Goal: Book appointment/travel/reservation

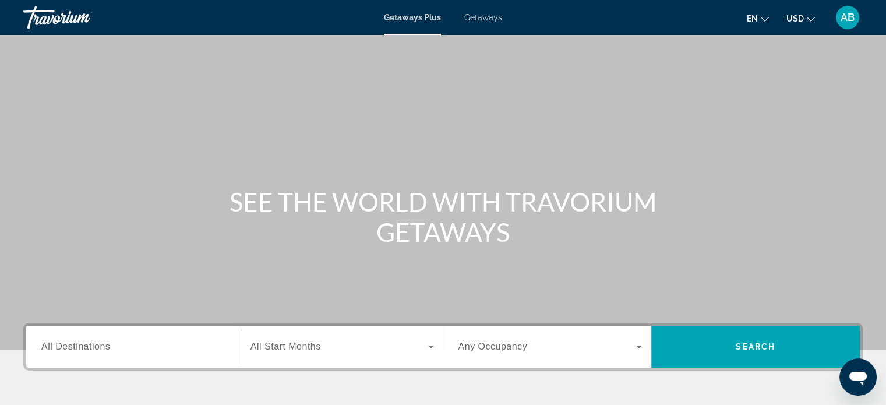
scroll to position [224, 0]
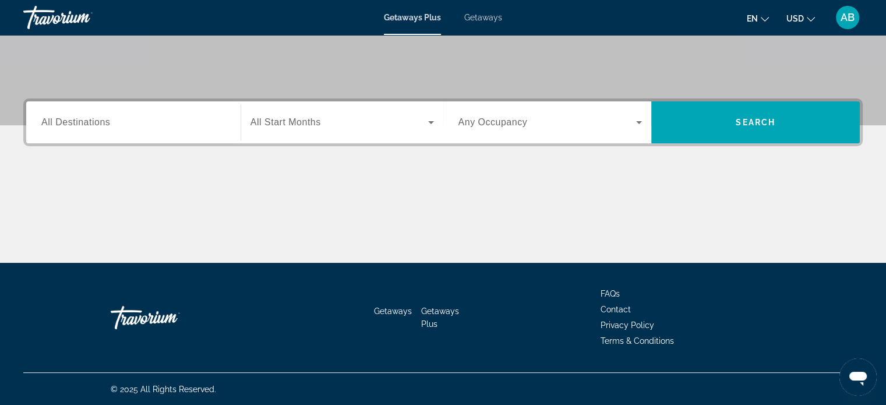
click at [87, 126] on span "All Destinations" at bounding box center [75, 122] width 69 height 10
click at [87, 126] on input "Destination All Destinations" at bounding box center [133, 123] width 184 height 14
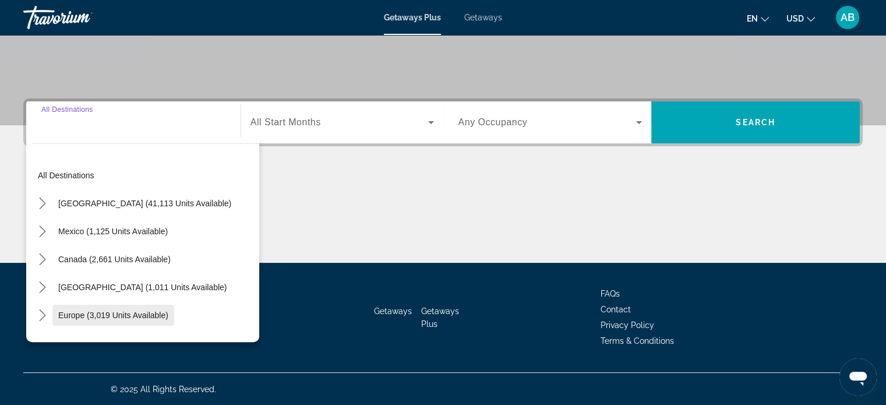
click at [93, 310] on span "Europe (3,019 units available)" at bounding box center [113, 314] width 110 height 9
type input "**********"
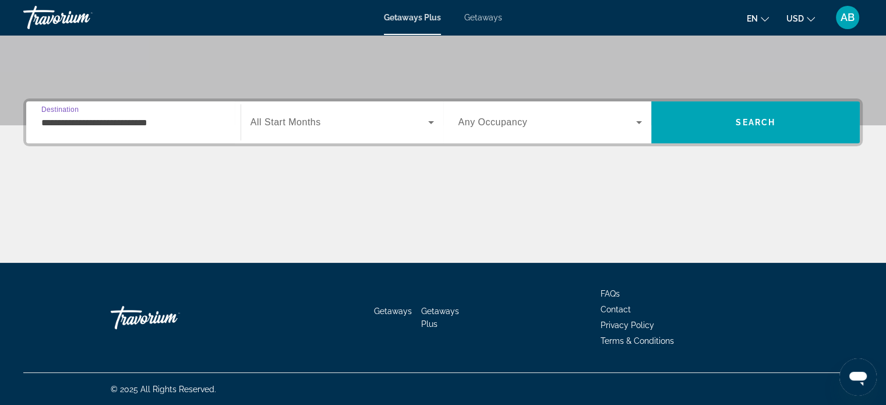
click at [97, 118] on input "**********" at bounding box center [133, 123] width 184 height 14
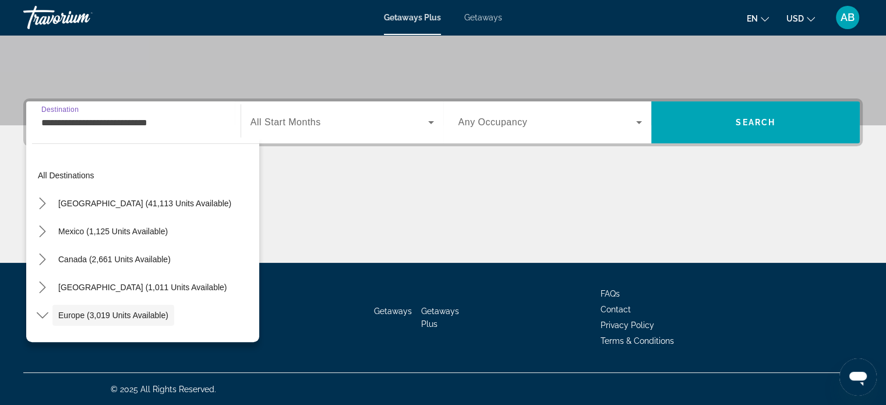
scroll to position [69, 0]
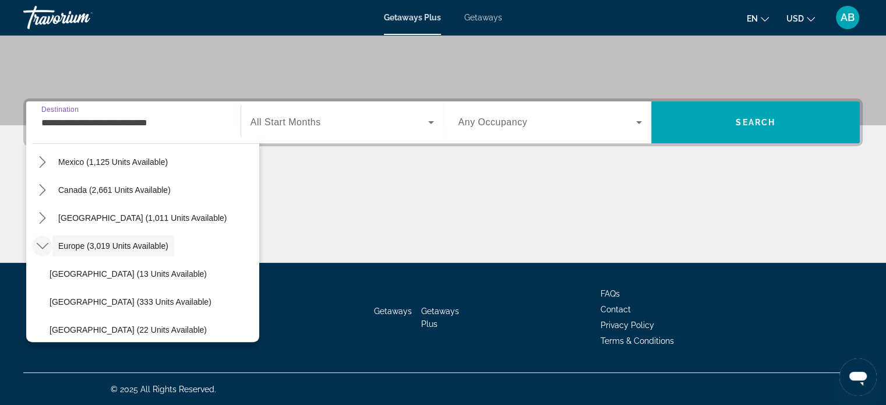
click at [43, 240] on icon "Toggle Europe (3,019 units available) submenu" at bounding box center [43, 246] width 12 height 12
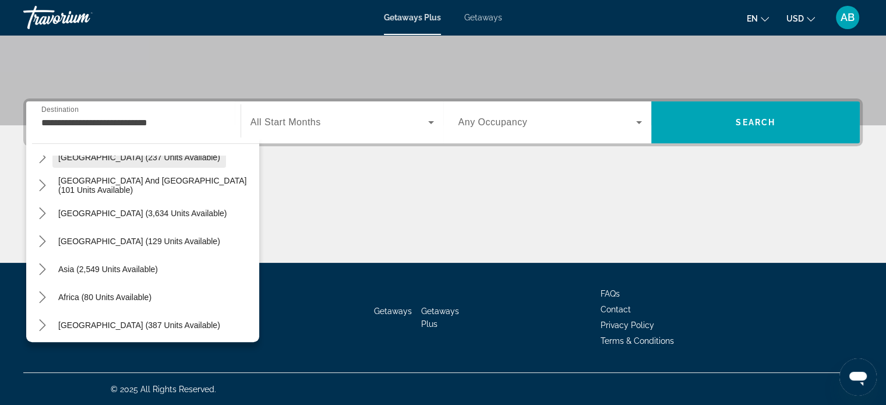
scroll to position [128, 0]
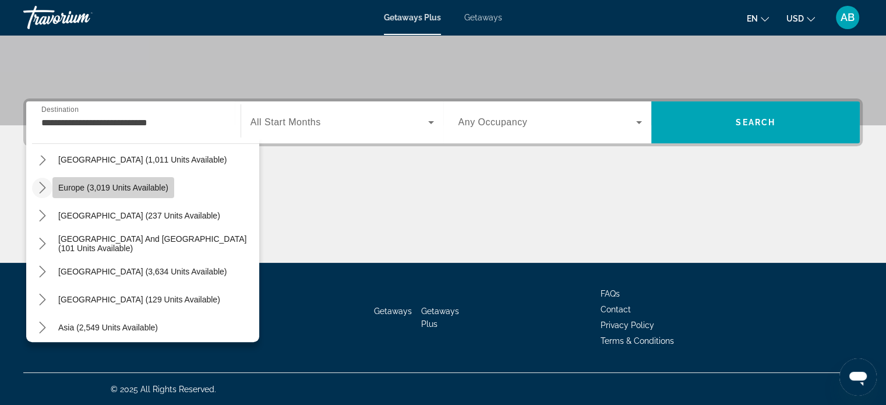
click at [101, 191] on span "Europe (3,019 units available)" at bounding box center [113, 187] width 110 height 9
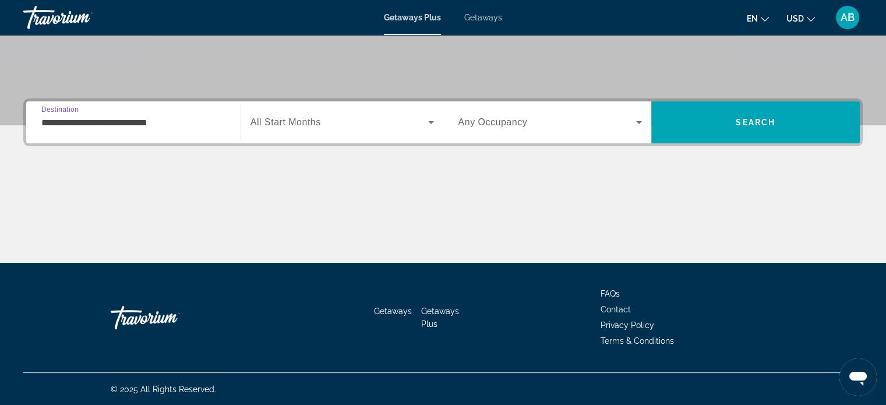
click at [172, 124] on input "**********" at bounding box center [133, 123] width 184 height 14
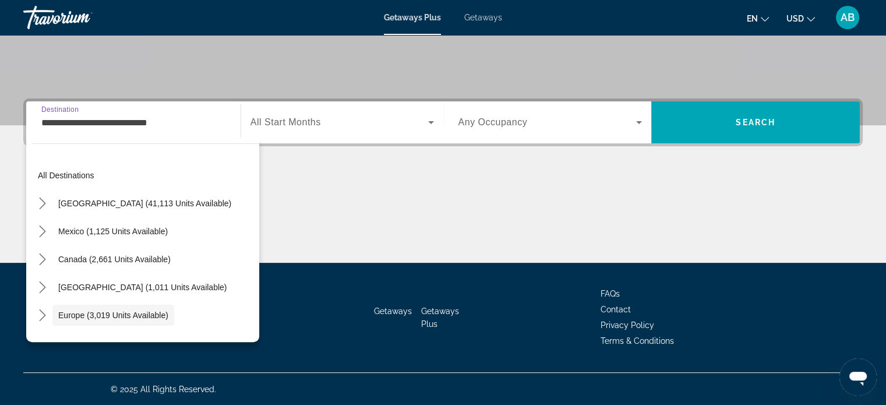
scroll to position [69, 0]
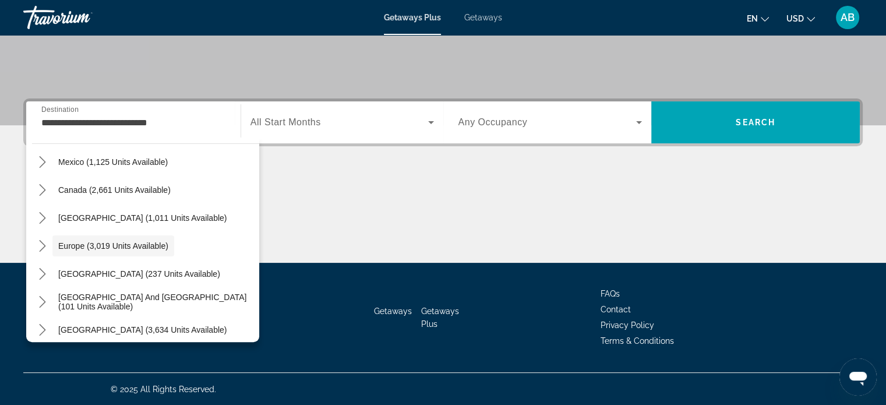
click at [276, 135] on div "Search widget" at bounding box center [341, 122] width 183 height 33
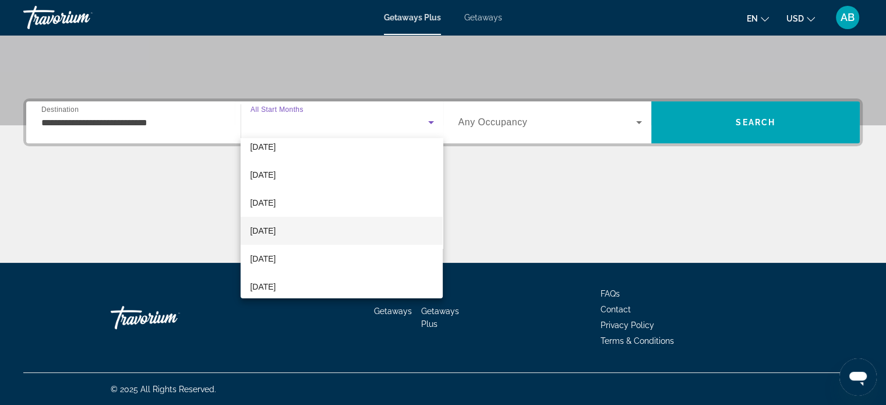
scroll to position [58, 0]
click at [275, 239] on span "[DATE]" at bounding box center [263, 238] width 26 height 14
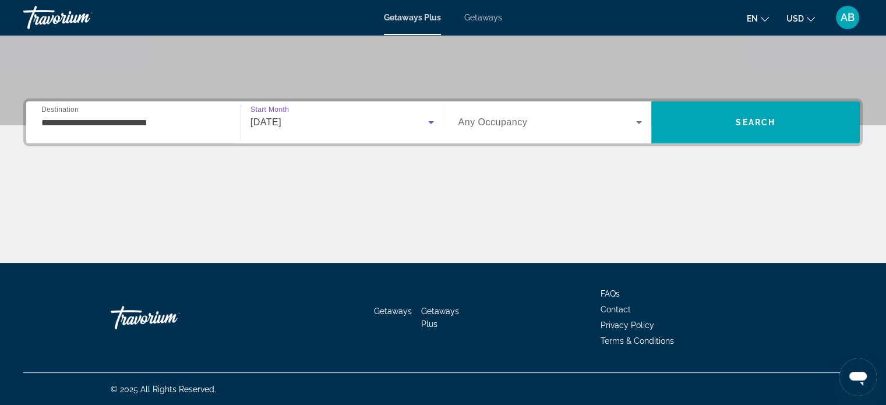
click at [543, 129] on div "Search widget" at bounding box center [550, 122] width 184 height 33
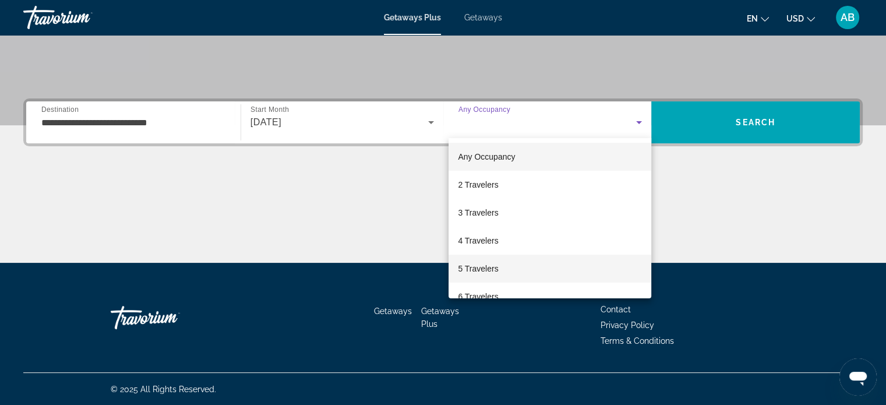
click at [473, 268] on span "5 Travelers" at bounding box center [478, 268] width 40 height 14
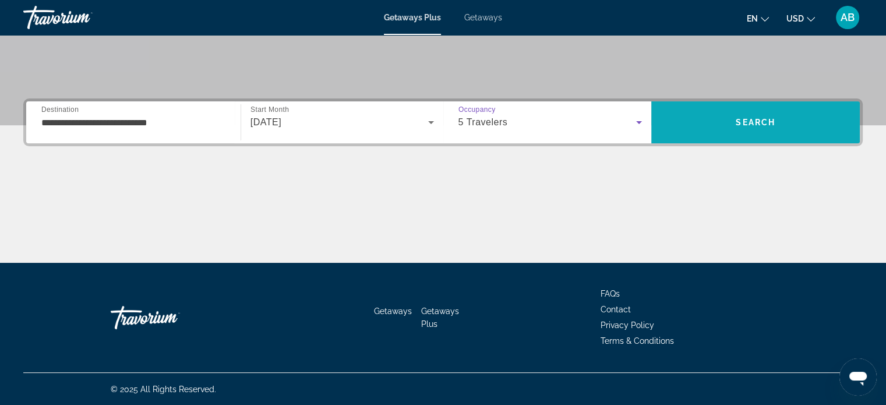
click at [770, 126] on span "Search" at bounding box center [755, 122] width 208 height 28
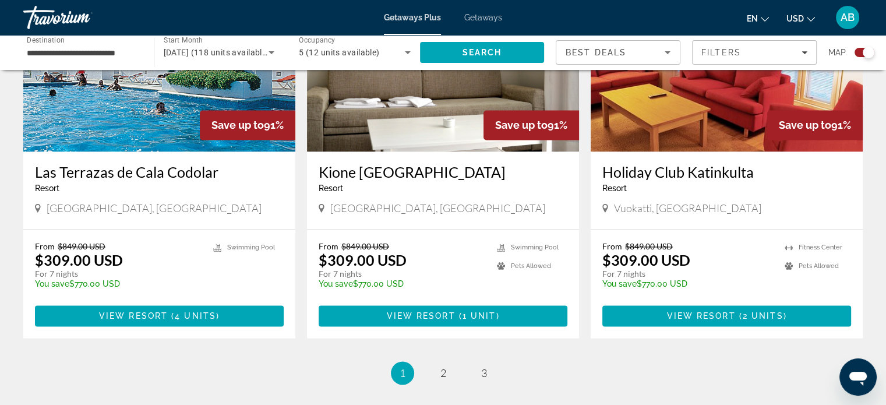
scroll to position [1856, 0]
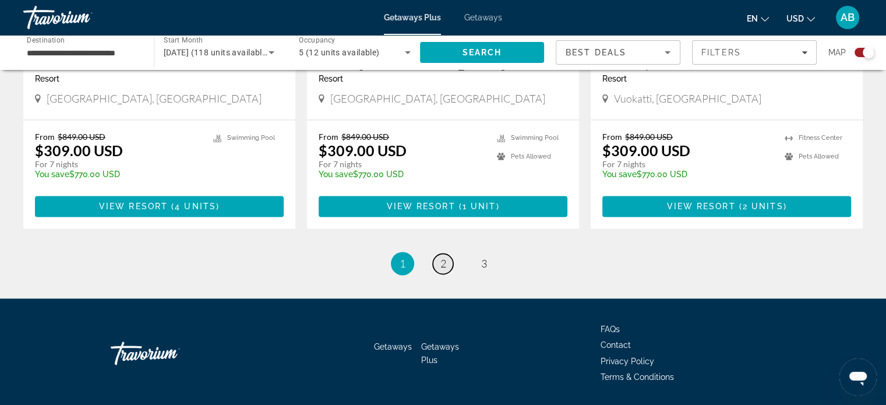
click at [440, 257] on span "2" at bounding box center [443, 263] width 6 height 13
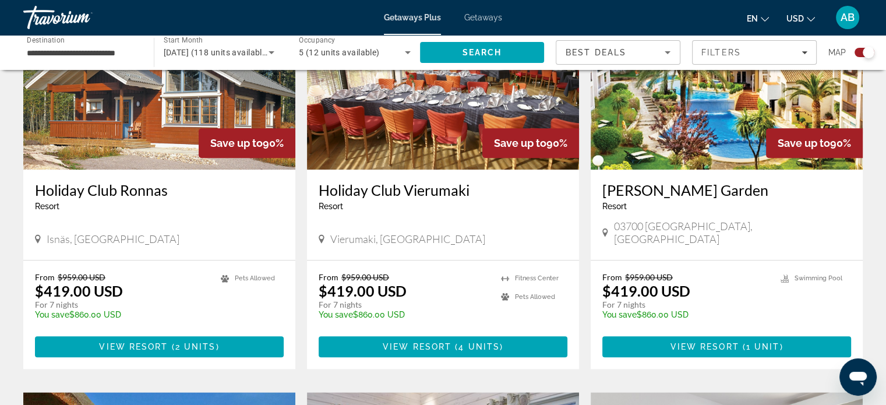
scroll to position [1281, 0]
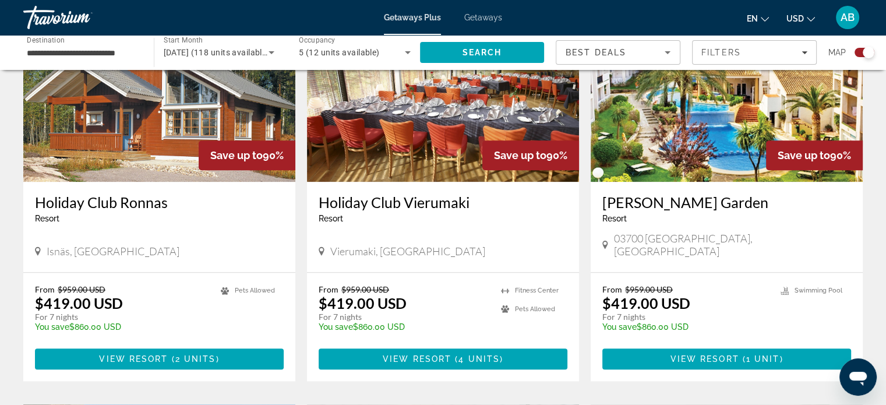
click at [81, 51] on input "**********" at bounding box center [83, 53] width 112 height 14
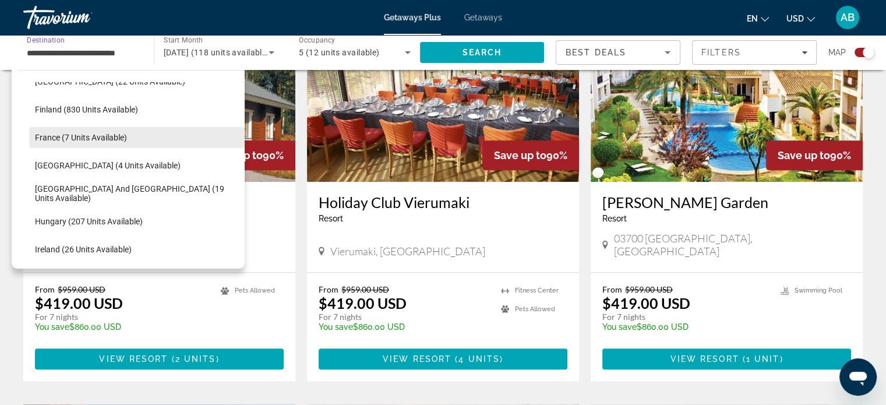
scroll to position [360, 0]
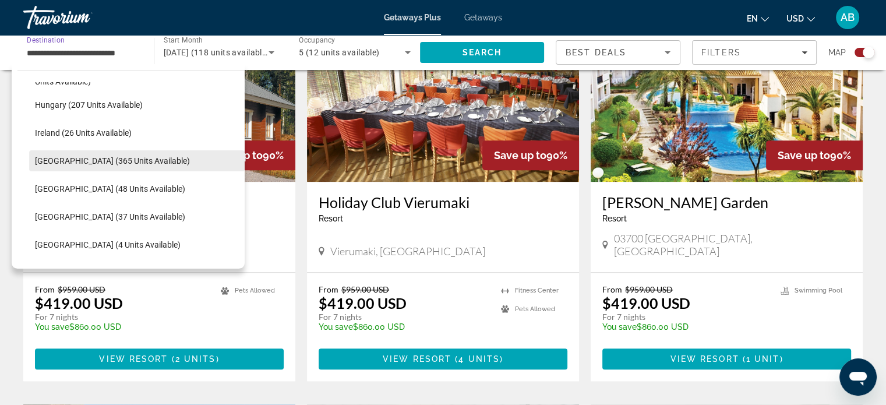
click at [70, 164] on span "[GEOGRAPHIC_DATA] (365 units available)" at bounding box center [112, 160] width 155 height 9
type input "**********"
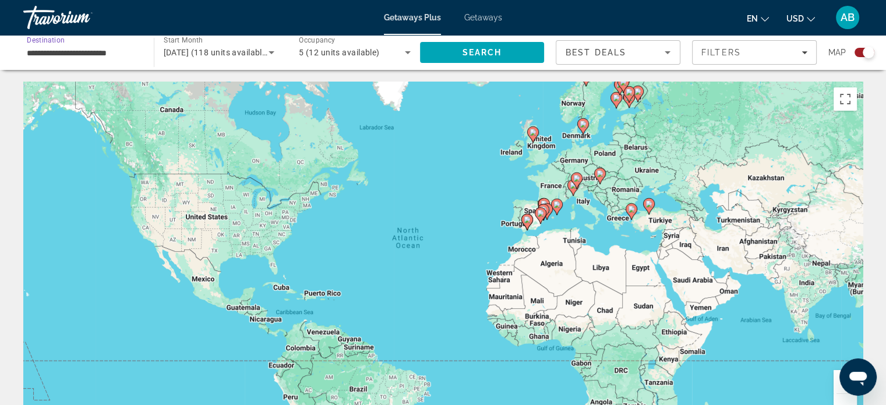
scroll to position [0, 0]
click at [487, 52] on span "Search" at bounding box center [482, 52] width 40 height 9
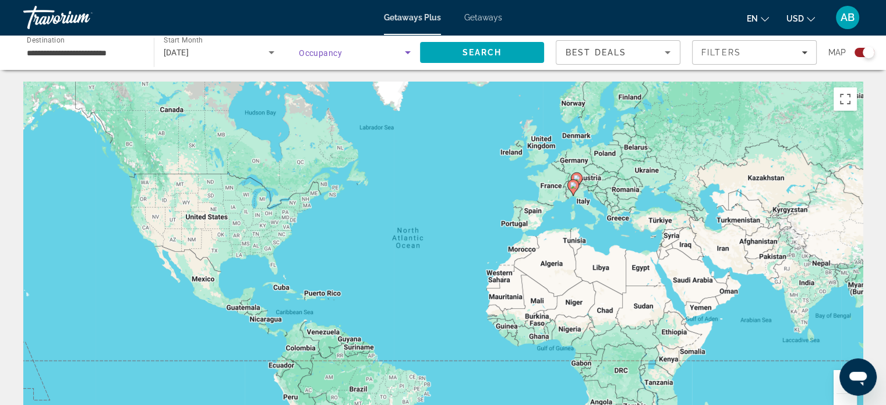
click at [374, 55] on span "Search widget" at bounding box center [352, 52] width 106 height 14
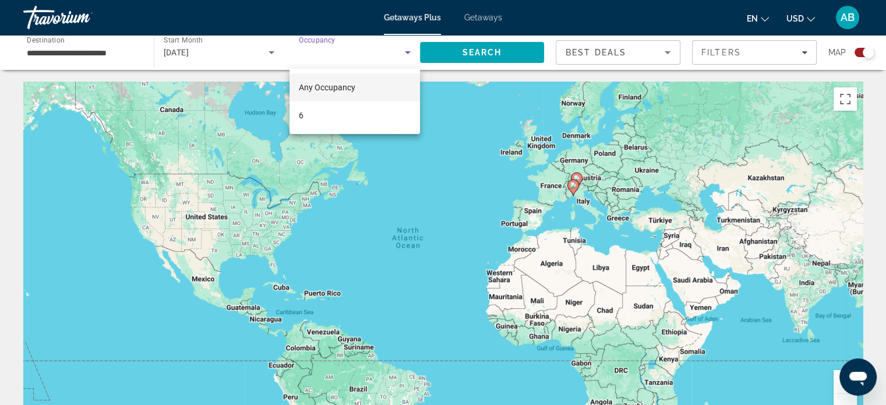
click at [312, 86] on span "Any Occupancy" at bounding box center [327, 87] width 56 height 9
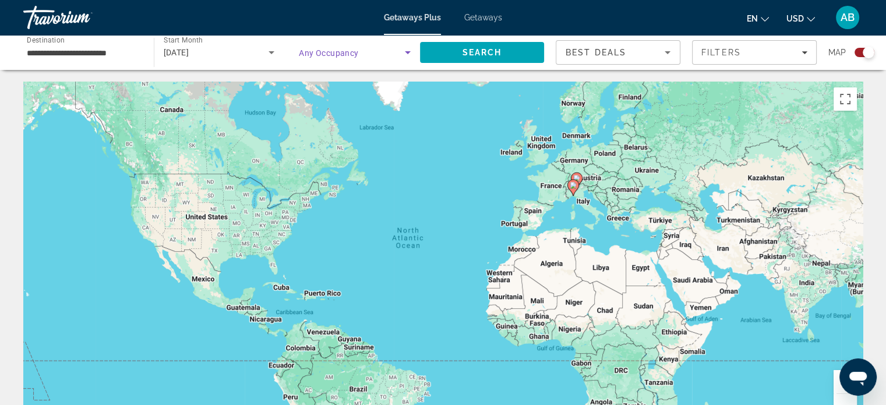
click at [335, 55] on span "Any Occupancy" at bounding box center [329, 52] width 60 height 9
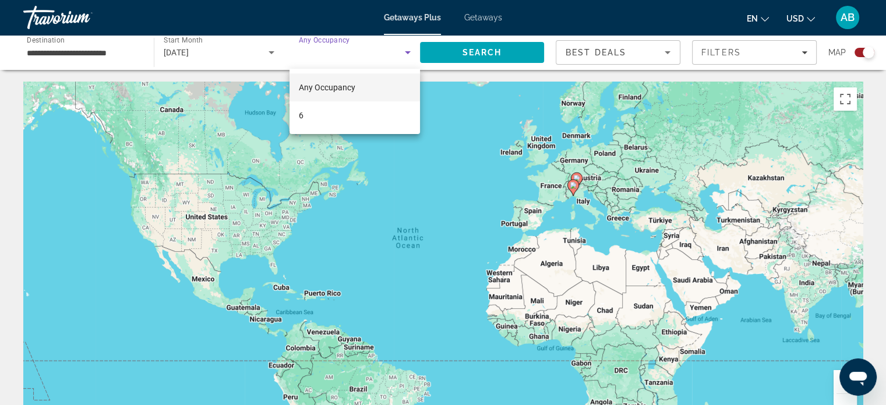
click at [335, 55] on div at bounding box center [443, 202] width 886 height 405
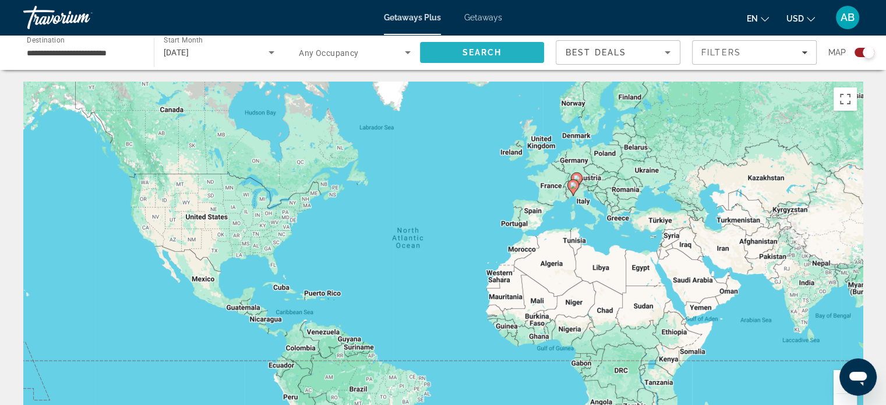
click at [477, 49] on span "Search" at bounding box center [482, 52] width 40 height 9
click at [582, 194] on image "Main content" at bounding box center [582, 192] width 7 height 7
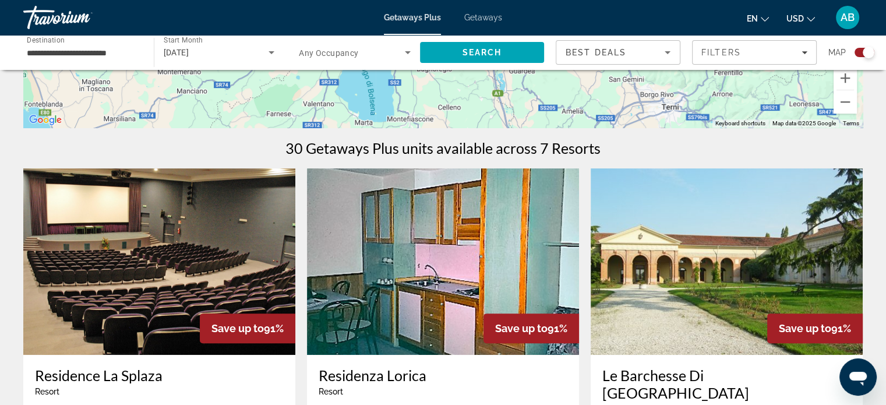
scroll to position [58, 0]
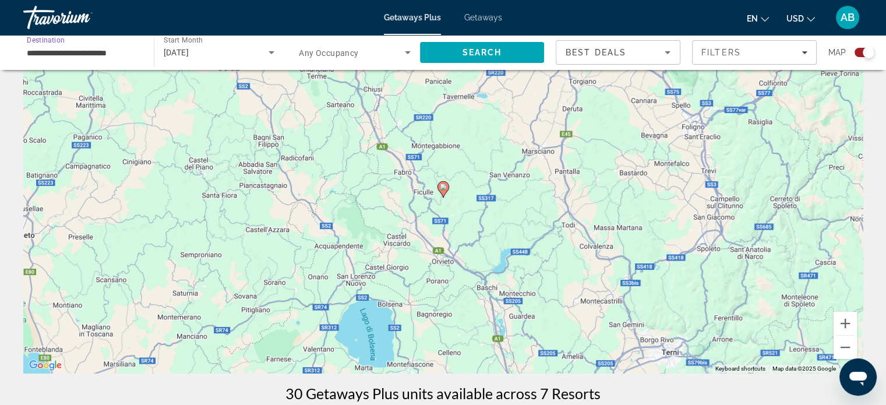
click at [109, 47] on input "**********" at bounding box center [83, 53] width 112 height 14
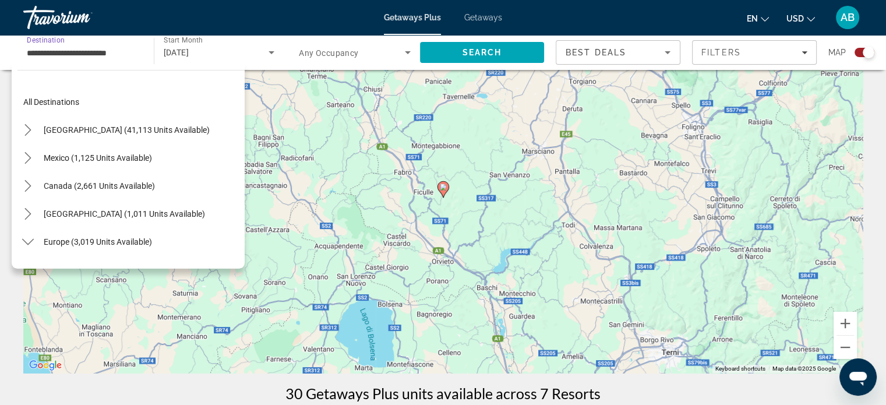
scroll to position [349, 0]
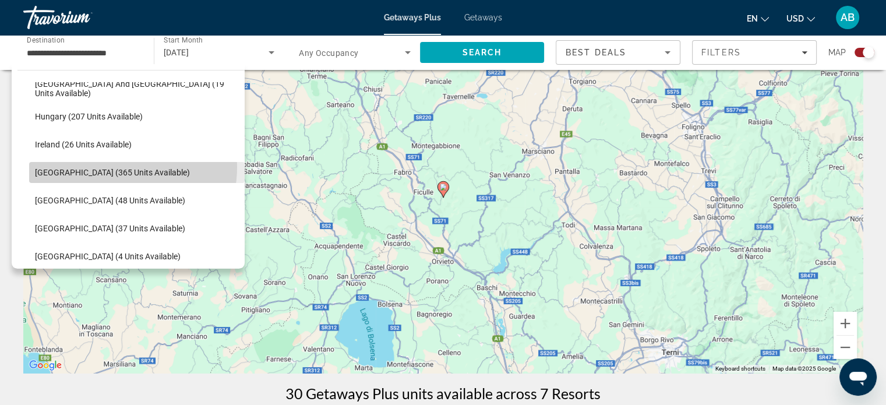
click at [98, 166] on span "Select destination: Italy (365 units available)" at bounding box center [136, 172] width 215 height 28
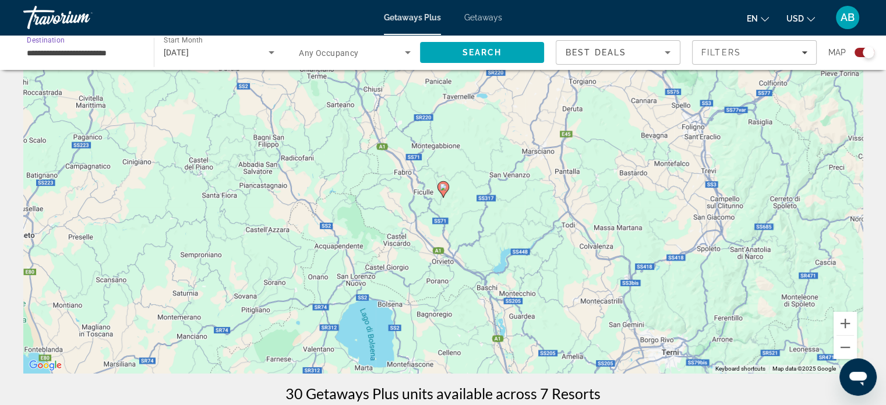
click at [331, 52] on span "Any Occupancy" at bounding box center [329, 52] width 60 height 9
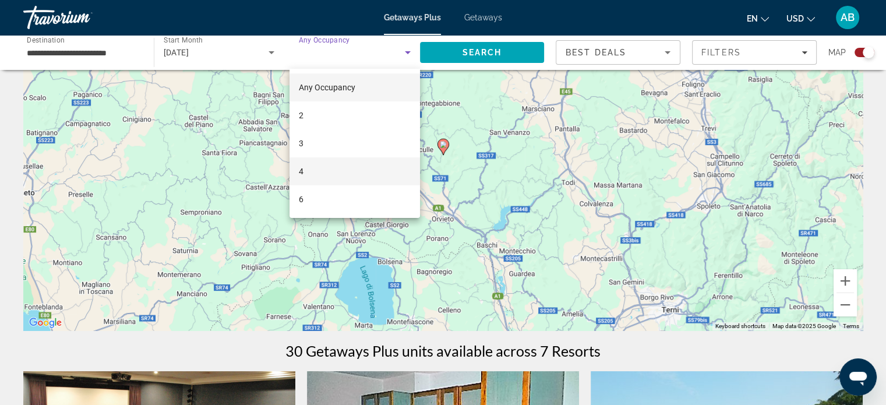
scroll to position [116, 0]
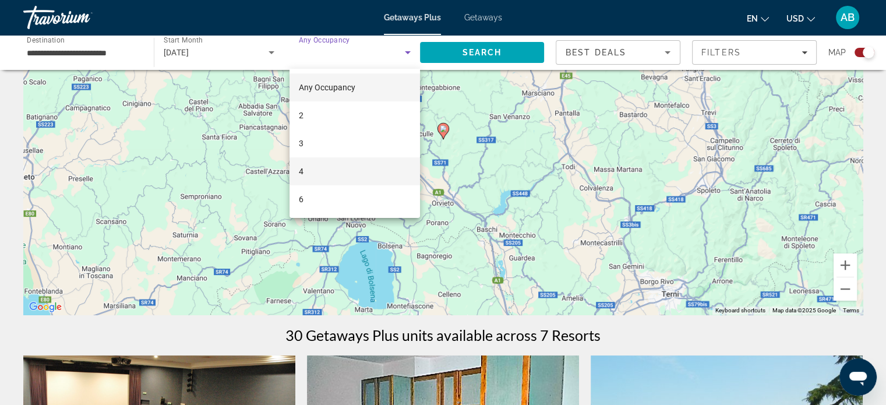
click at [305, 176] on mat-option "4" at bounding box center [354, 171] width 130 height 28
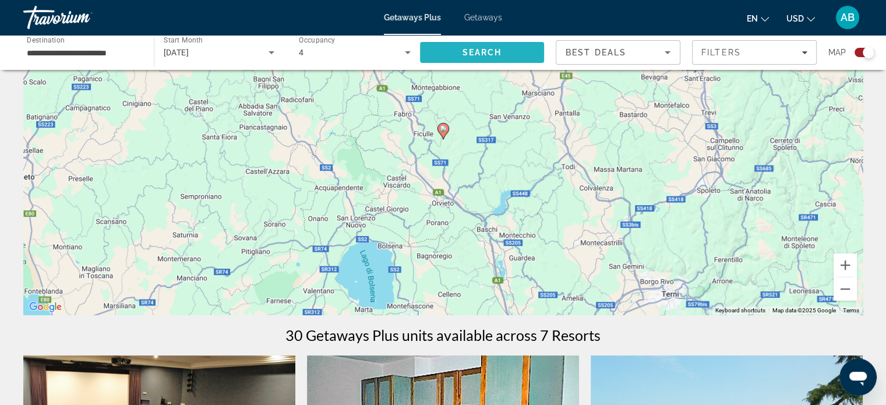
click at [495, 60] on span "Search" at bounding box center [482, 52] width 125 height 28
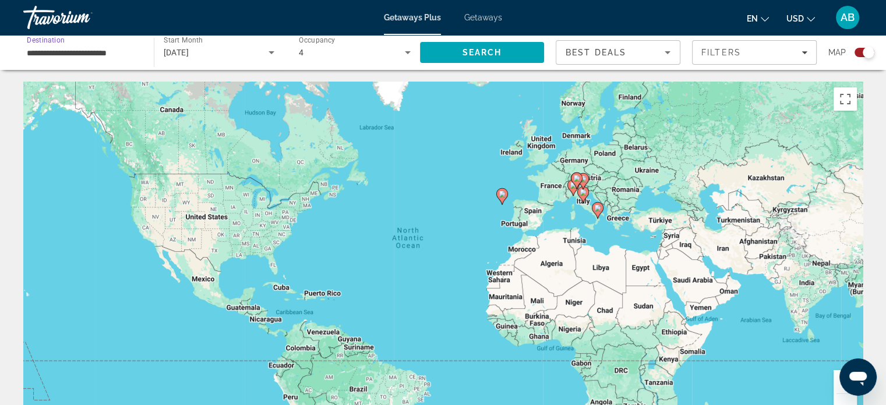
click at [97, 50] on input "**********" at bounding box center [83, 53] width 112 height 14
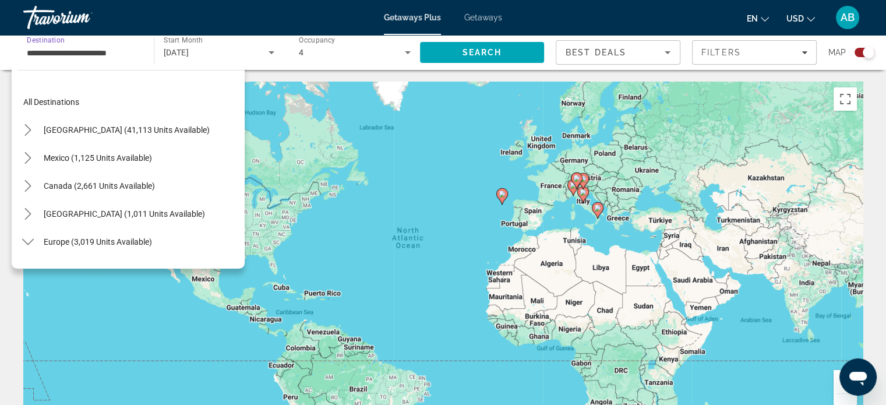
scroll to position [349, 0]
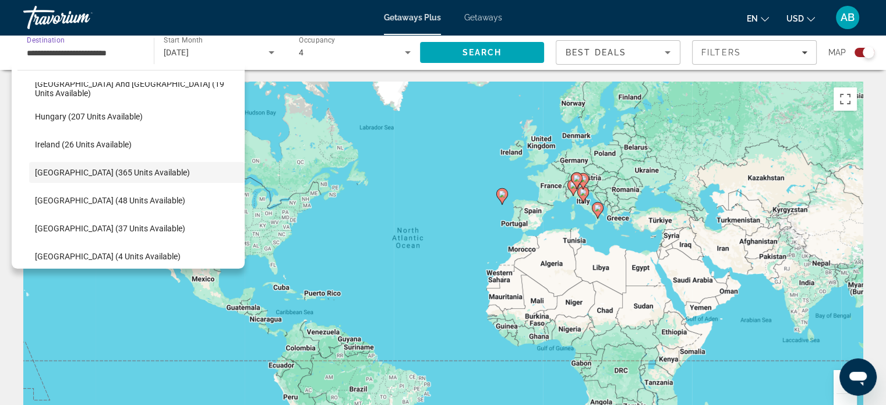
click at [328, 104] on div "To activate drag with keyboard, press Alt + Enter. Once in keyboard drag state,…" at bounding box center [442, 256] width 839 height 349
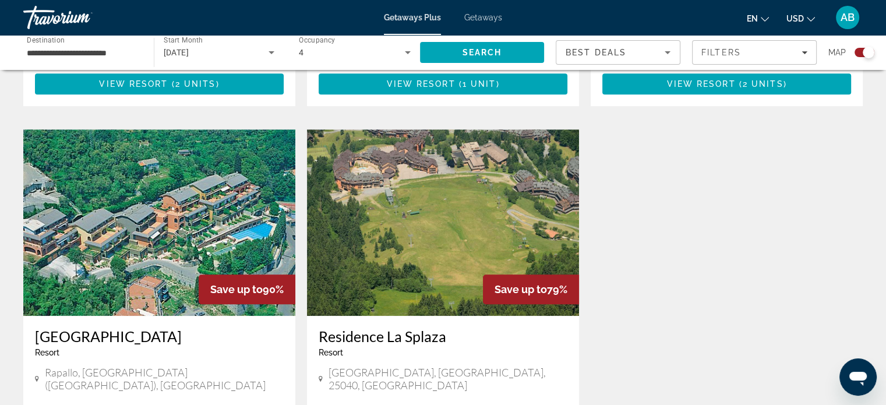
scroll to position [990, 0]
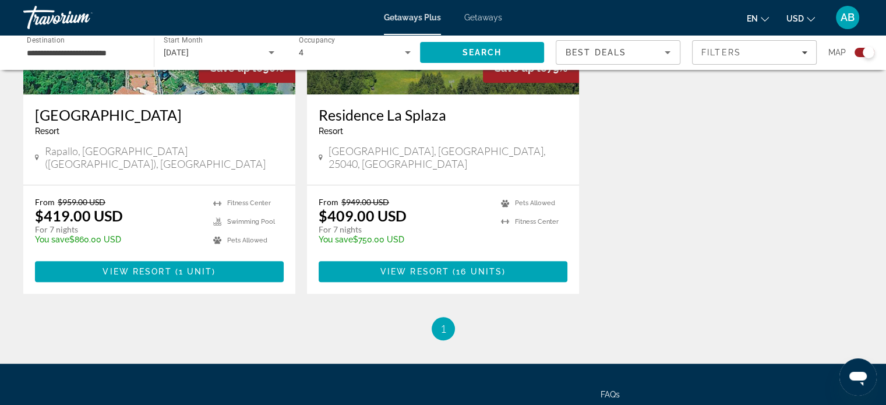
click at [443, 322] on span "1" at bounding box center [443, 328] width 6 height 13
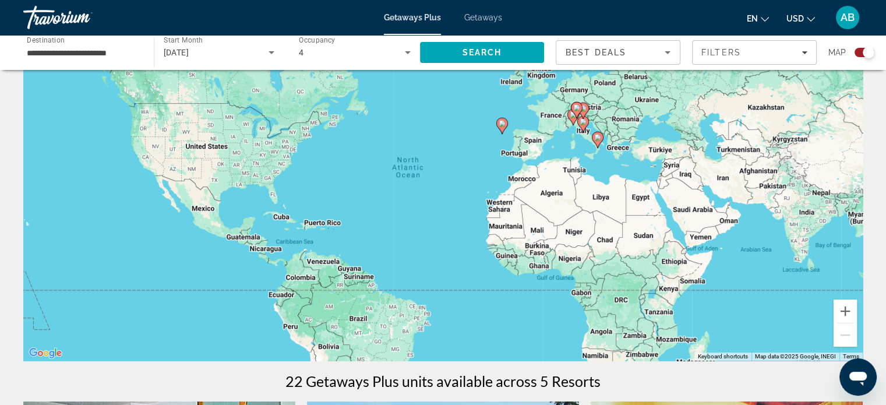
scroll to position [0, 0]
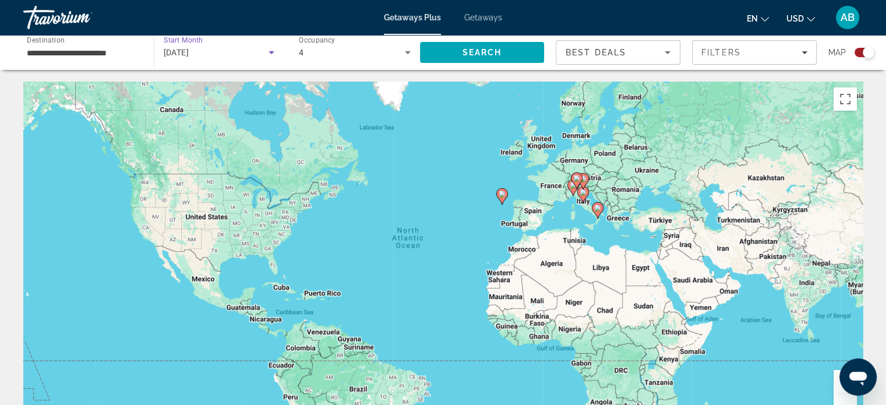
click at [274, 53] on icon "Search widget" at bounding box center [271, 52] width 14 height 14
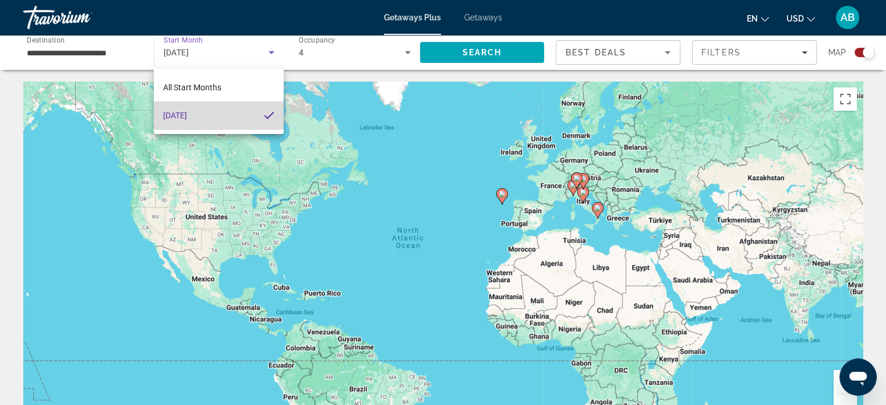
click at [219, 114] on mat-option "[DATE]" at bounding box center [219, 115] width 130 height 28
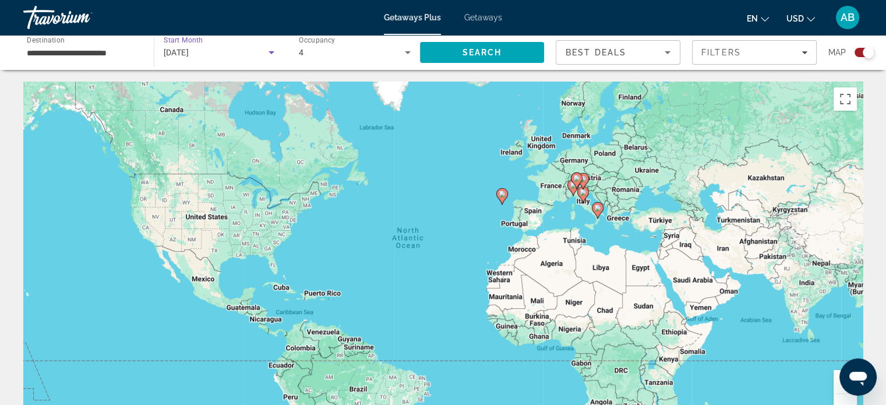
click at [275, 53] on icon "Search widget" at bounding box center [271, 52] width 14 height 14
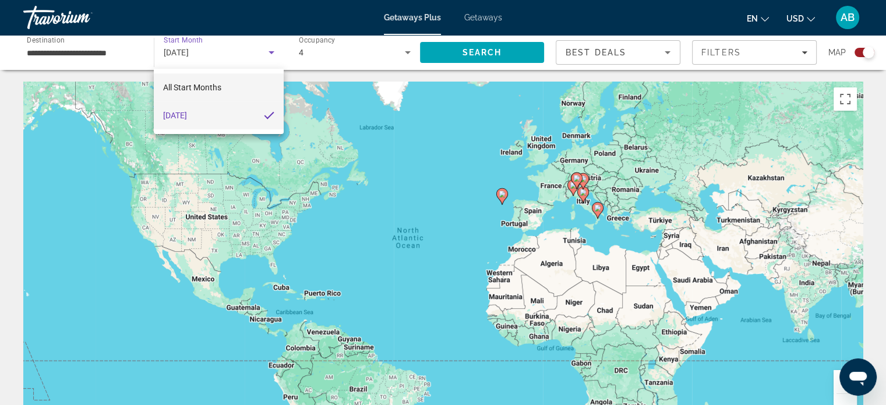
click at [219, 89] on span "All Start Months" at bounding box center [192, 87] width 58 height 9
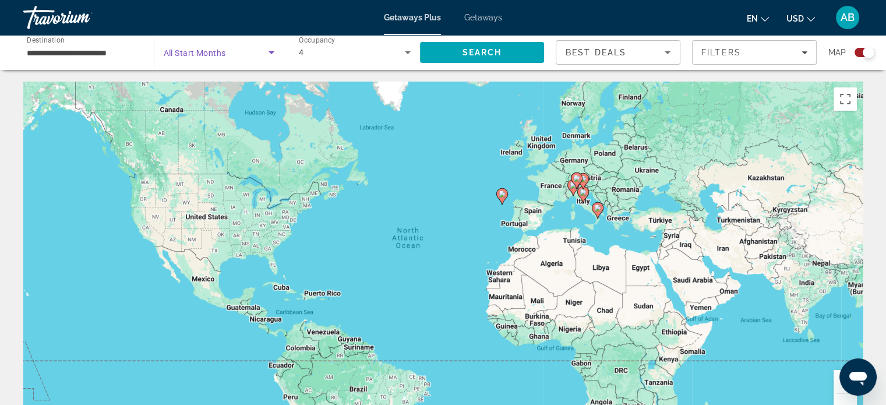
click at [236, 49] on span "Search widget" at bounding box center [216, 52] width 105 height 14
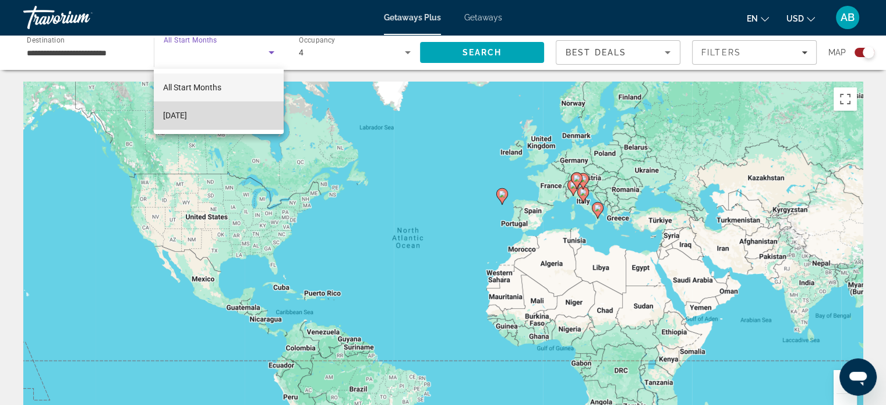
click at [187, 112] on span "[DATE]" at bounding box center [175, 115] width 24 height 14
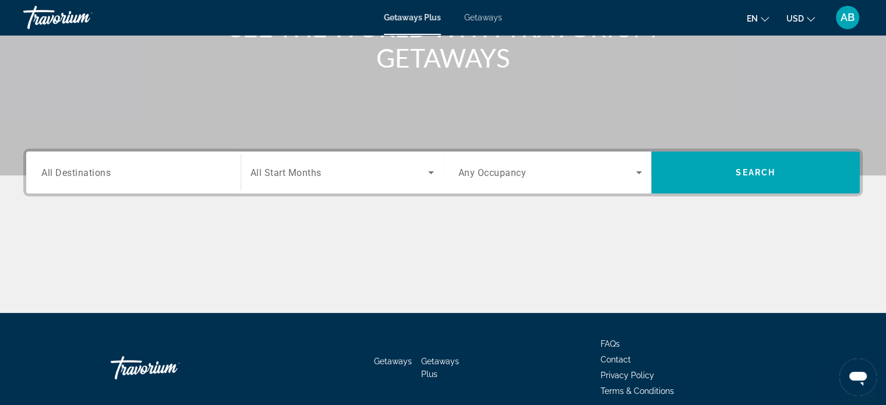
scroll to position [175, 0]
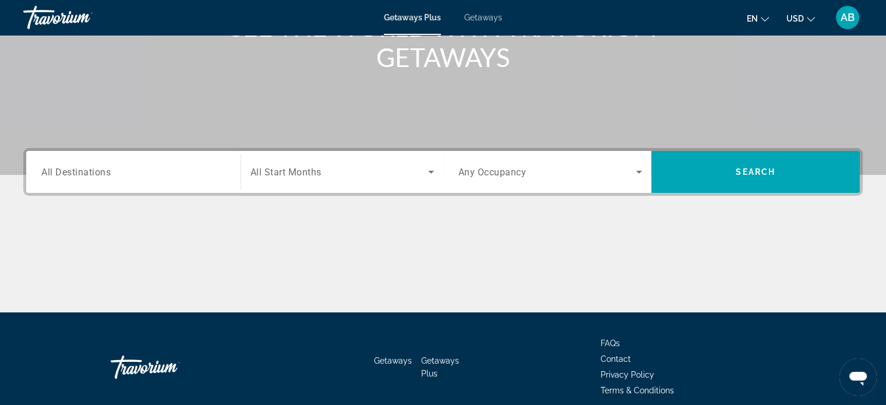
click at [119, 171] on input "Destination All Destinations" at bounding box center [133, 172] width 184 height 14
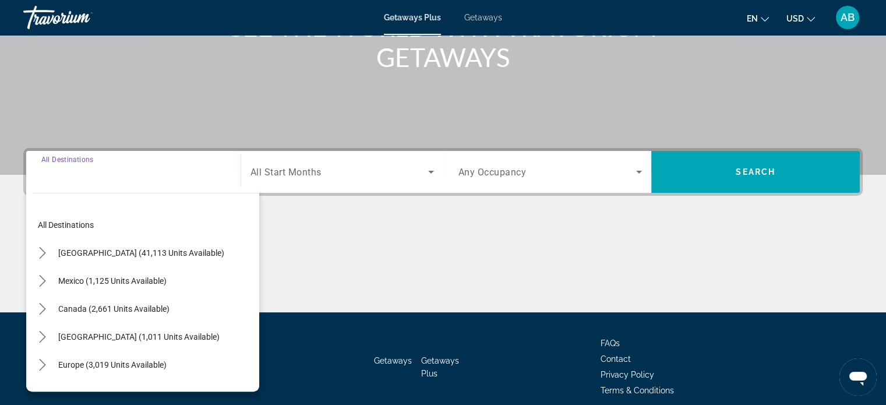
scroll to position [224, 0]
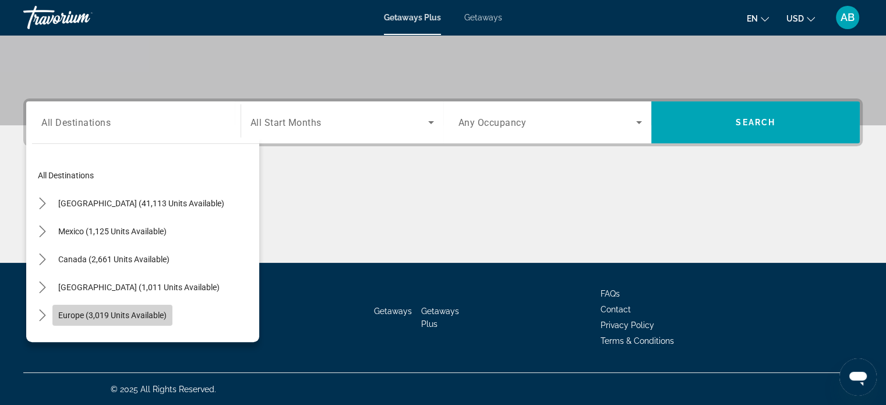
click at [114, 314] on span "Europe (3,019 units available)" at bounding box center [112, 314] width 108 height 9
type input "**********"
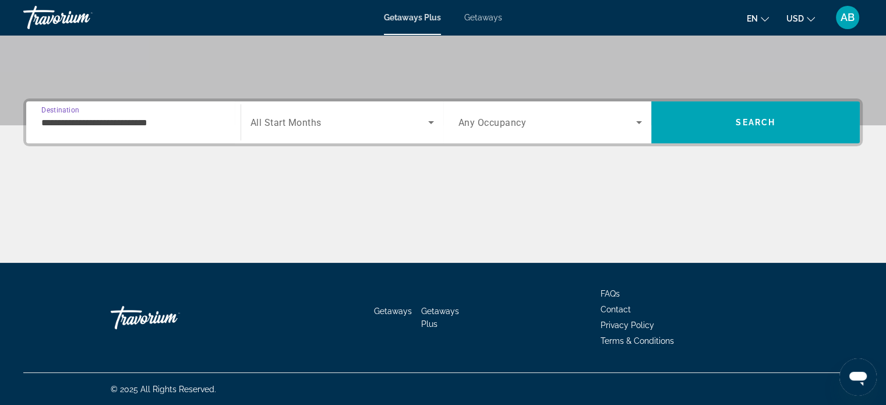
click at [286, 118] on span "All Start Months" at bounding box center [285, 122] width 71 height 11
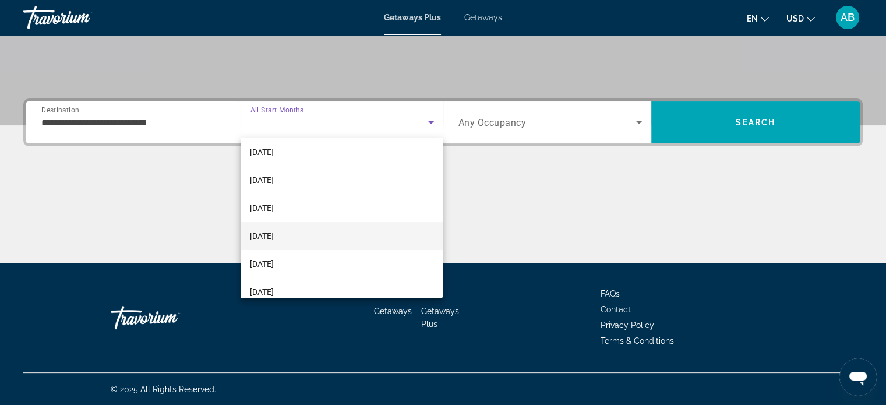
scroll to position [58, 0]
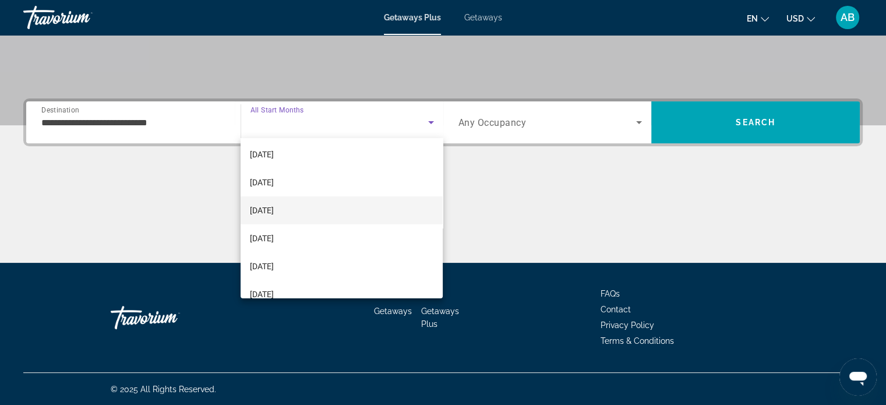
click at [274, 264] on span "[DATE]" at bounding box center [262, 266] width 24 height 14
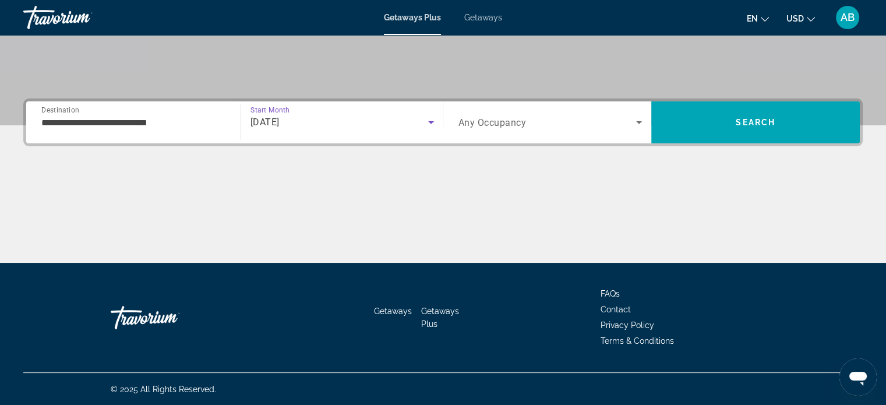
click at [429, 122] on icon "Search widget" at bounding box center [431, 122] width 6 height 3
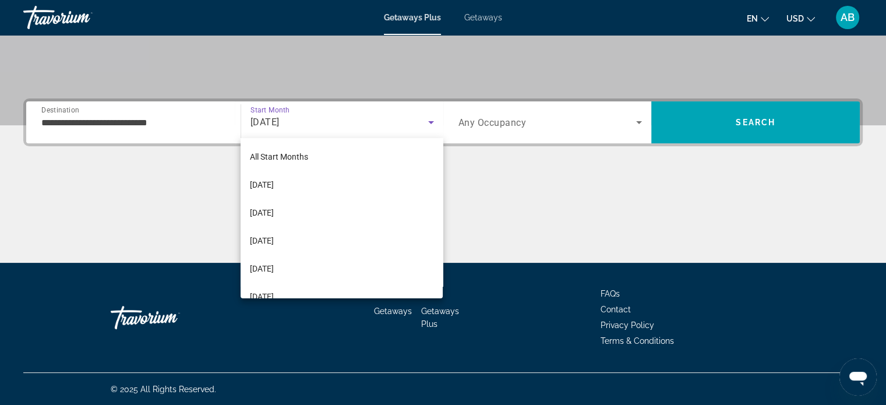
scroll to position [40, 0]
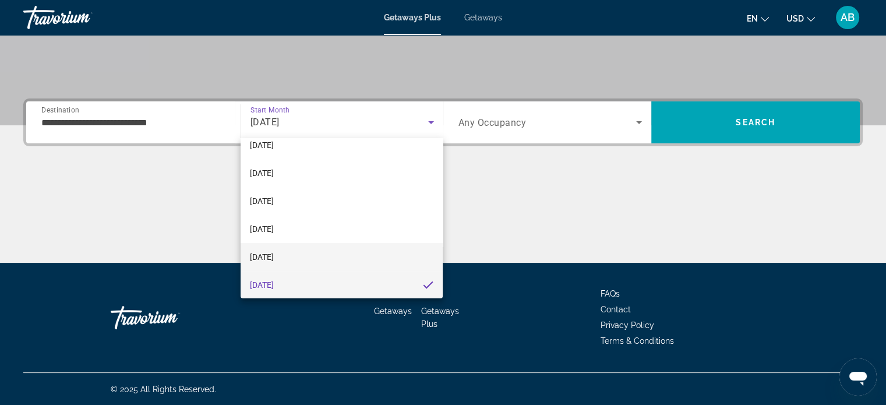
click at [261, 253] on span "[DATE]" at bounding box center [262, 257] width 24 height 14
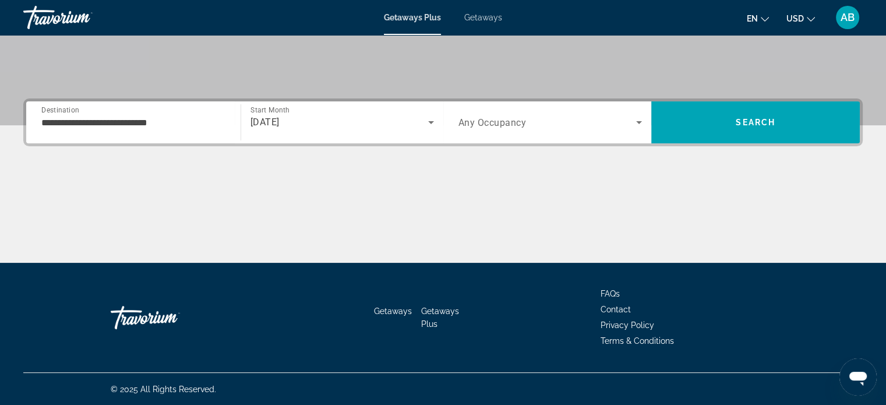
click at [476, 127] on span "Any Occupancy" at bounding box center [492, 122] width 68 height 11
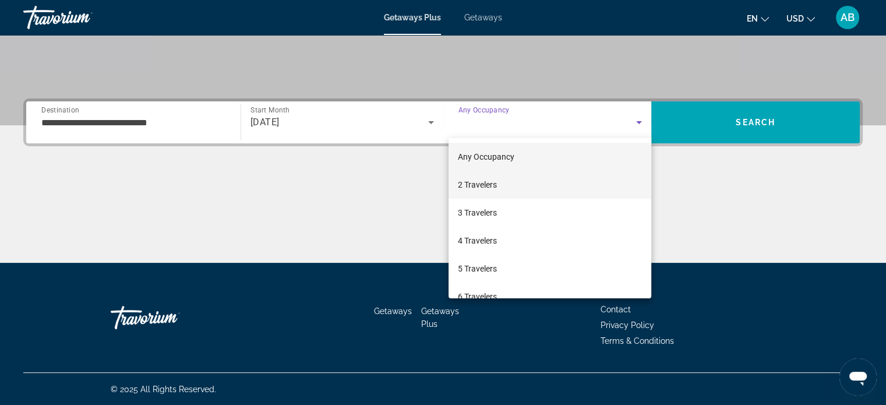
click at [487, 187] on span "2 Travelers" at bounding box center [477, 185] width 39 height 14
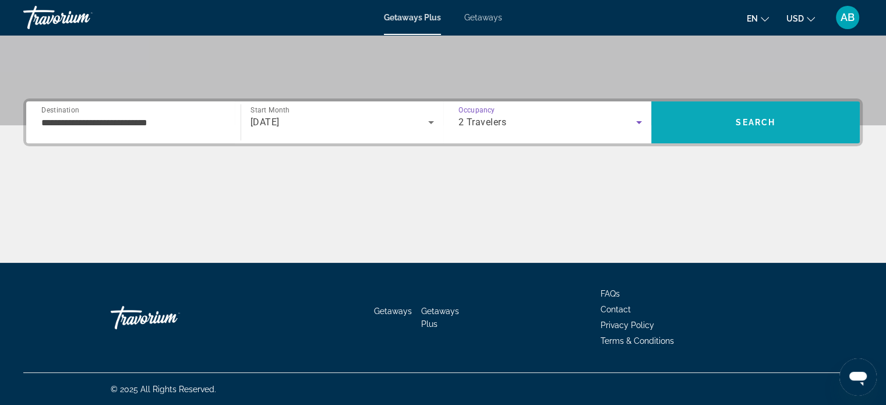
click at [703, 123] on span "Search" at bounding box center [755, 122] width 208 height 28
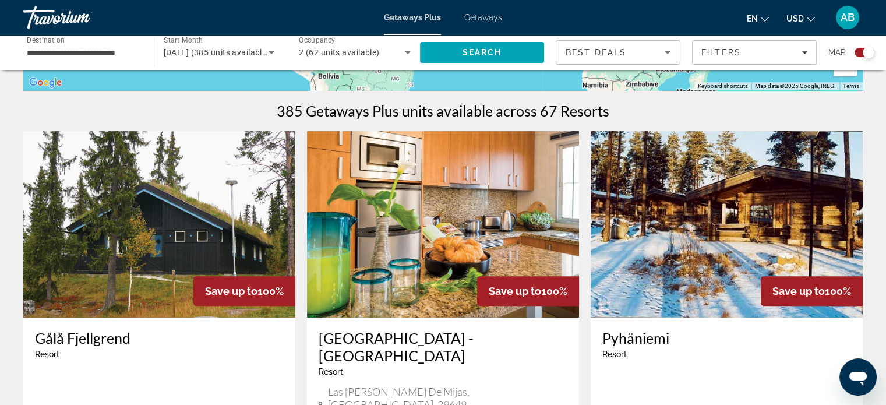
scroll to position [349, 0]
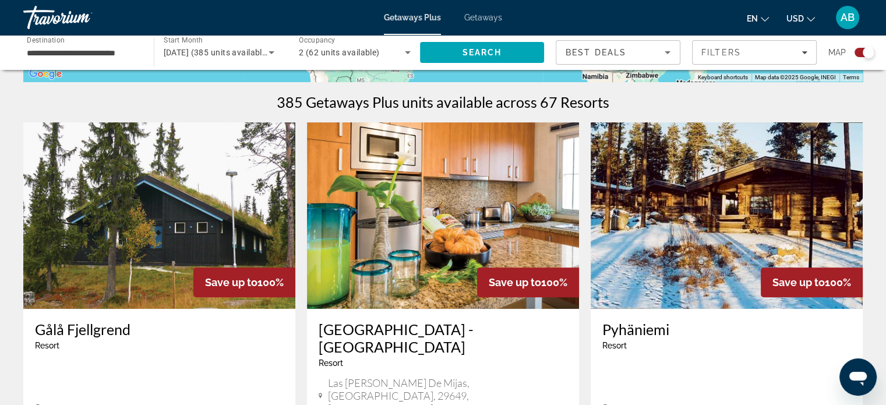
click at [93, 52] on input "**********" at bounding box center [83, 53] width 112 height 14
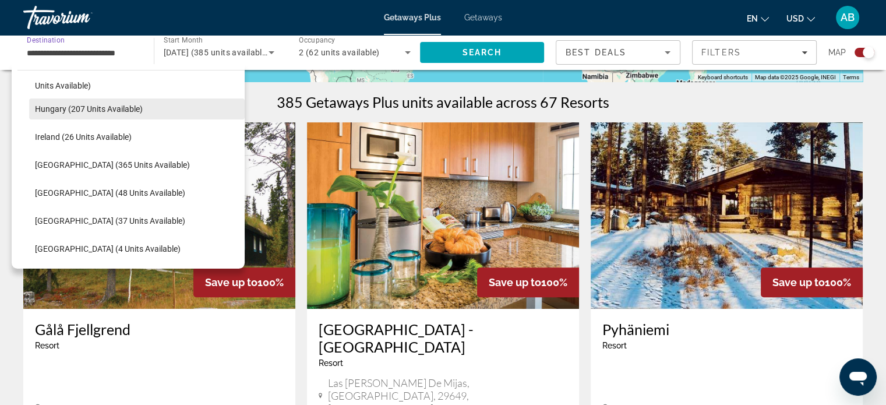
scroll to position [419, 0]
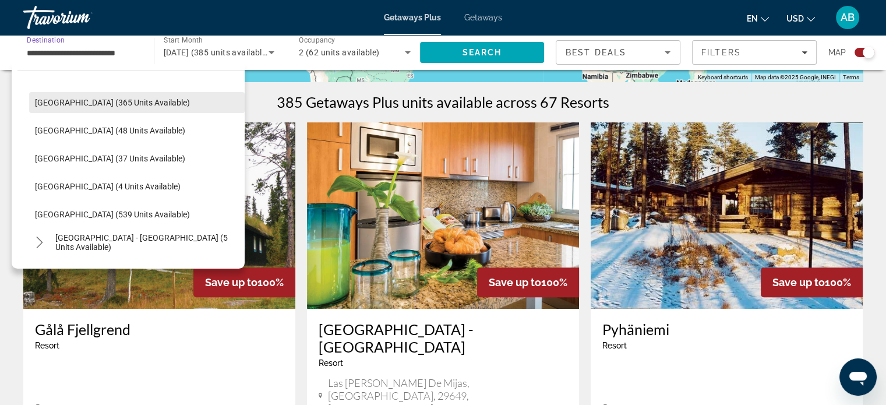
click at [92, 105] on span "[GEOGRAPHIC_DATA] (365 units available)" at bounding box center [112, 102] width 155 height 9
type input "**********"
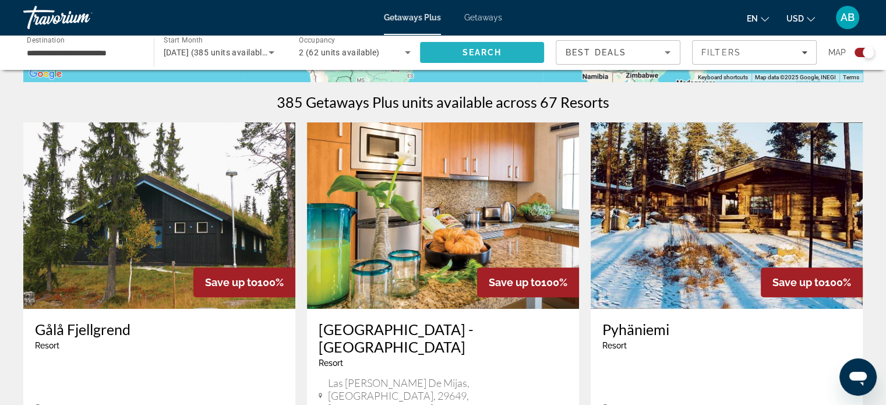
click at [467, 48] on span "Search" at bounding box center [482, 52] width 40 height 9
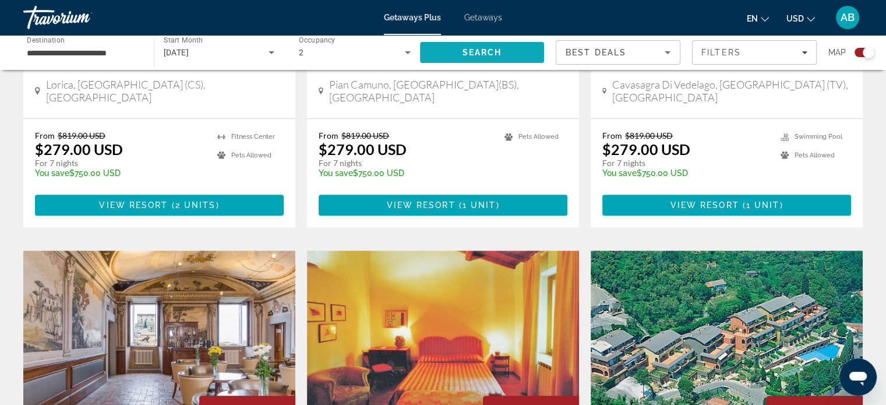
scroll to position [640, 0]
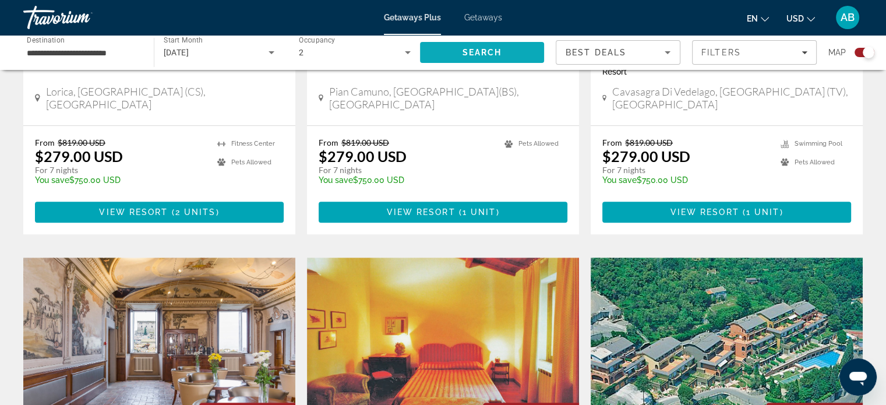
click at [468, 49] on span "Search" at bounding box center [482, 52] width 40 height 9
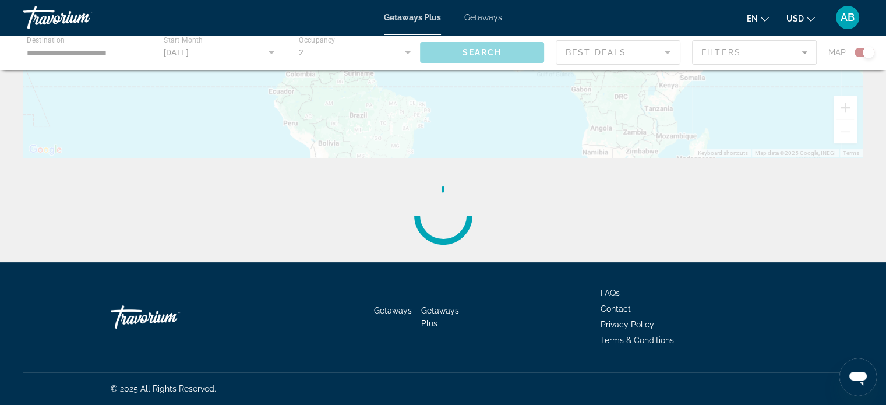
scroll to position [0, 0]
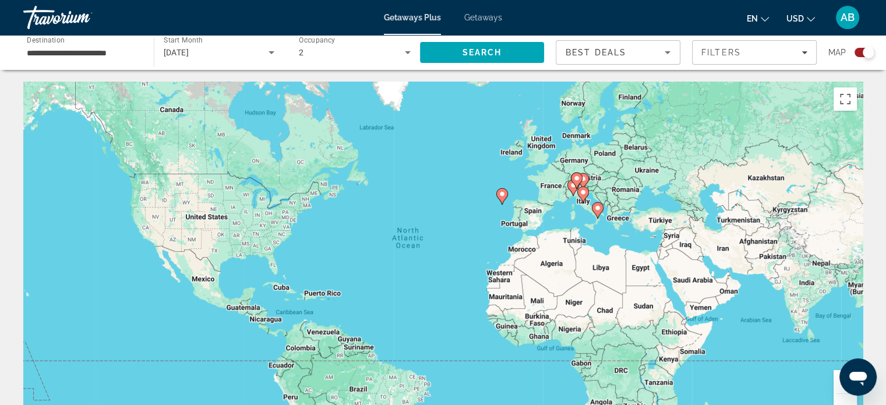
click at [529, 214] on div "To activate drag with keyboard, press Alt + Enter. Once in keyboard drag state,…" at bounding box center [442, 256] width 839 height 349
click at [242, 55] on div "[DATE]" at bounding box center [216, 52] width 105 height 14
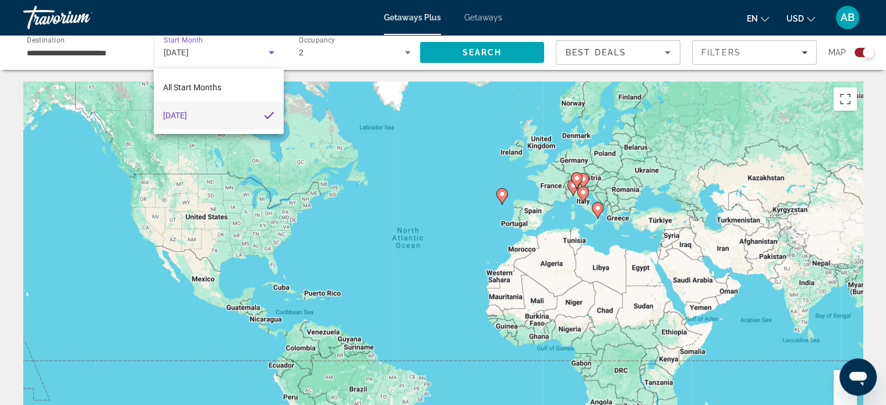
click at [590, 60] on div at bounding box center [443, 202] width 886 height 405
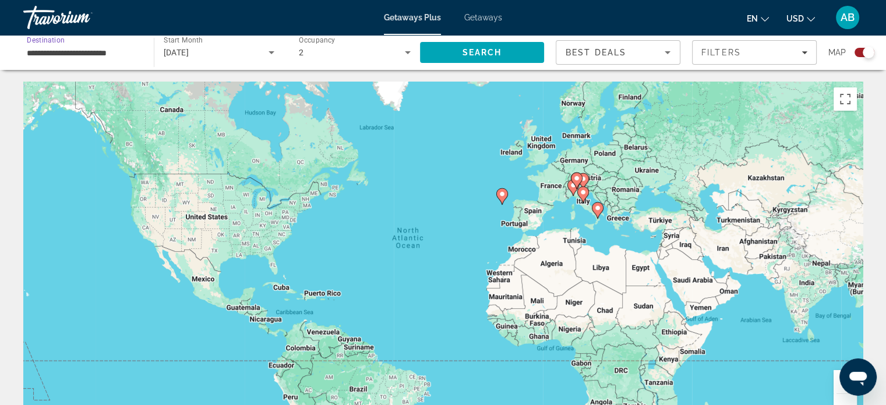
click at [76, 51] on input "**********" at bounding box center [83, 53] width 112 height 14
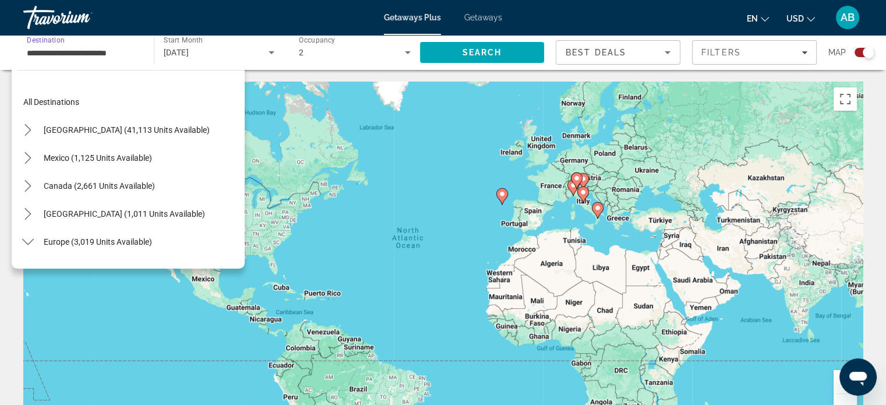
scroll to position [349, 0]
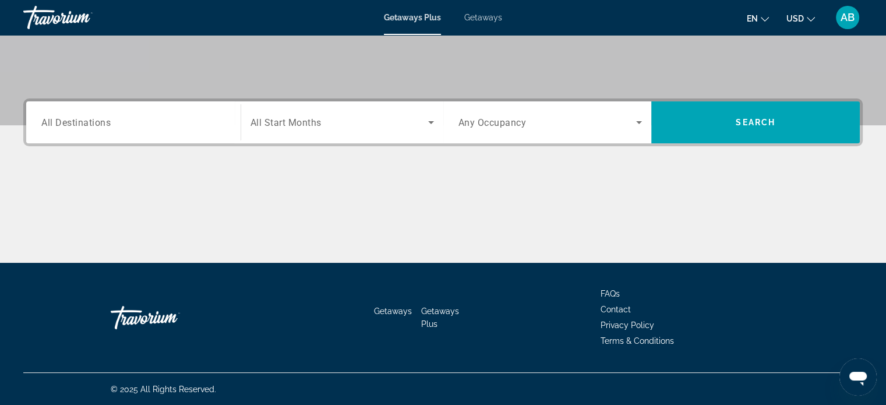
scroll to position [108, 0]
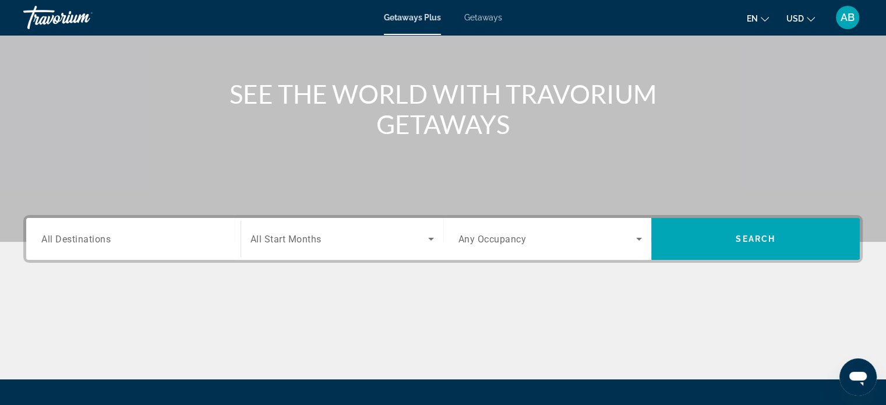
click at [312, 235] on span "All Start Months" at bounding box center [285, 238] width 71 height 11
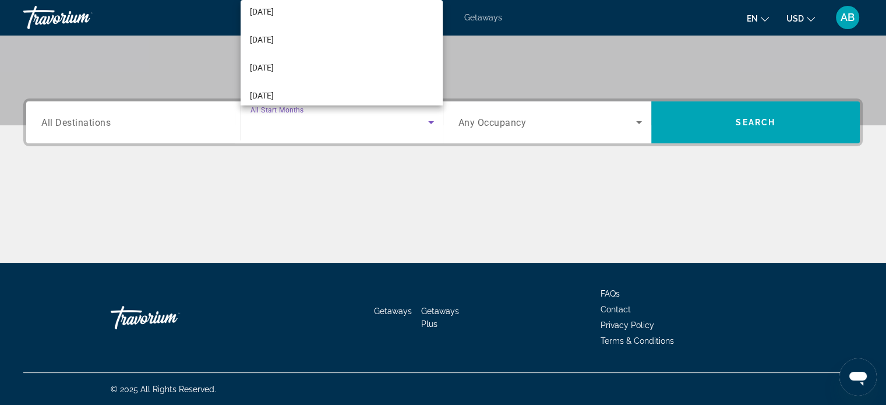
scroll to position [116, 0]
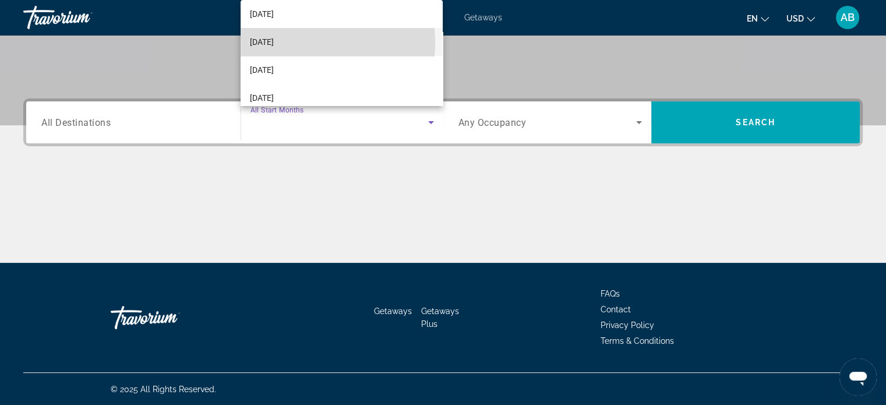
click at [274, 43] on span "[DATE]" at bounding box center [262, 42] width 24 height 14
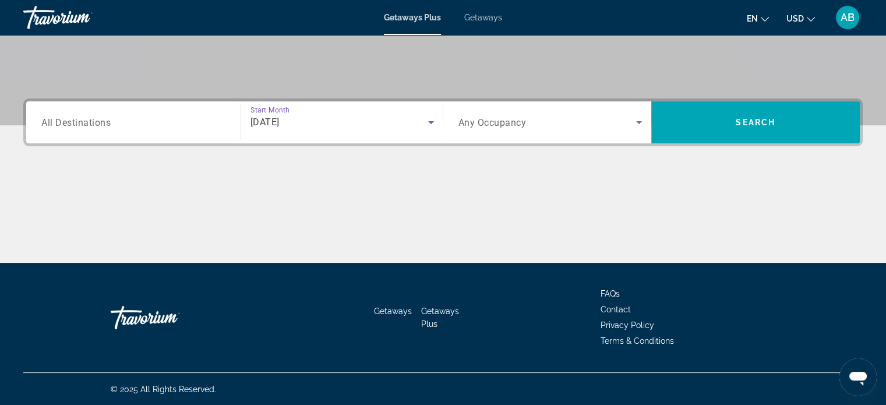
click at [510, 123] on span "Any Occupancy" at bounding box center [492, 122] width 68 height 11
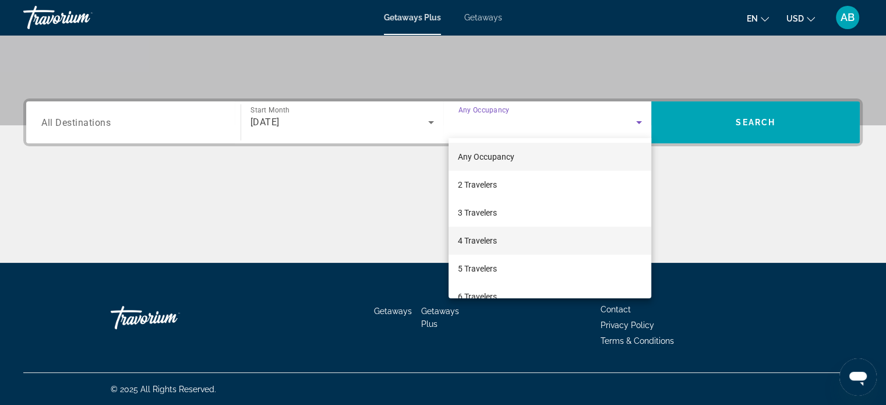
click at [496, 237] on span "4 Travelers" at bounding box center [477, 240] width 39 height 14
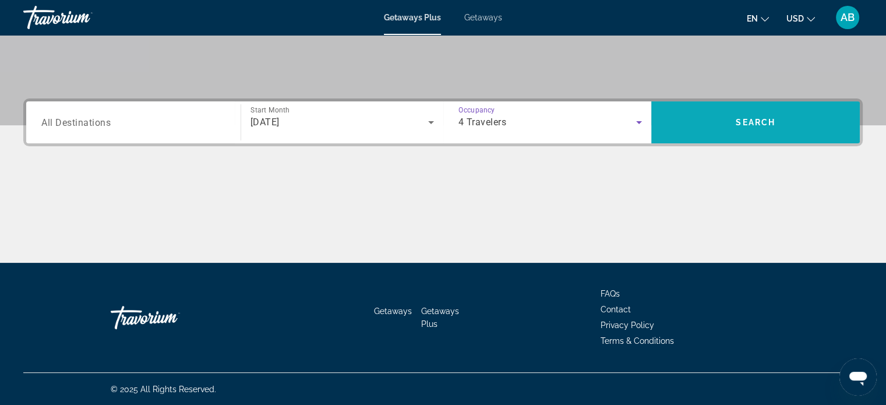
click at [724, 130] on span "Search" at bounding box center [755, 122] width 208 height 28
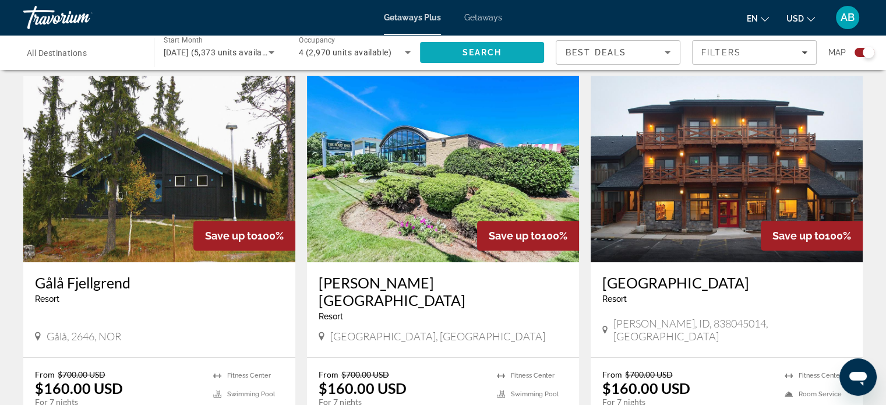
scroll to position [524, 0]
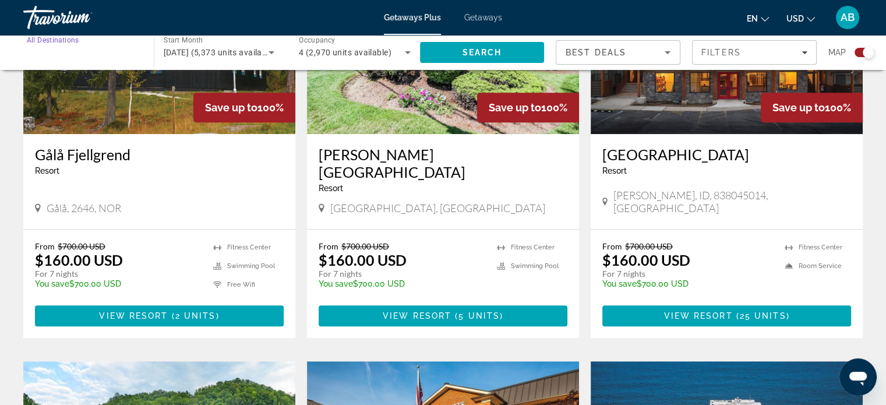
click at [77, 45] on div "Destination All Destinations" at bounding box center [83, 52] width 112 height 33
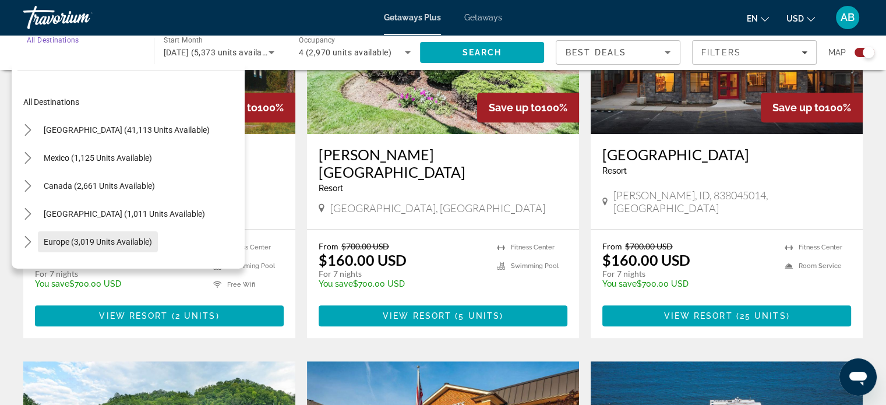
click at [77, 243] on span "Europe (3,019 units available)" at bounding box center [98, 241] width 108 height 9
type input "**********"
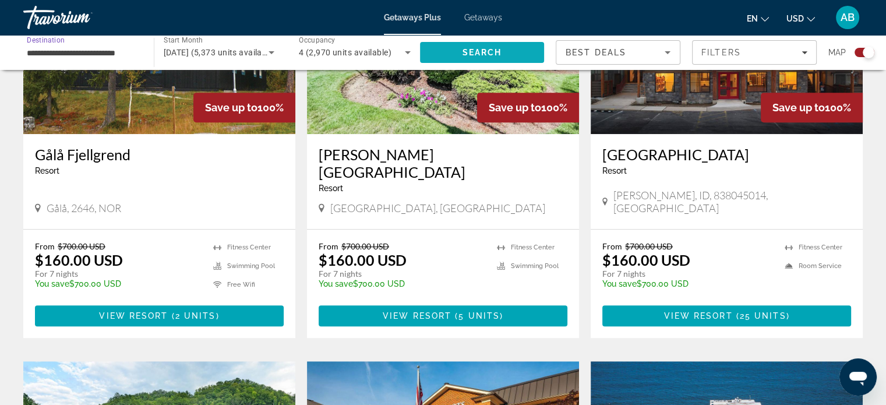
click at [501, 44] on span "Search" at bounding box center [482, 52] width 125 height 28
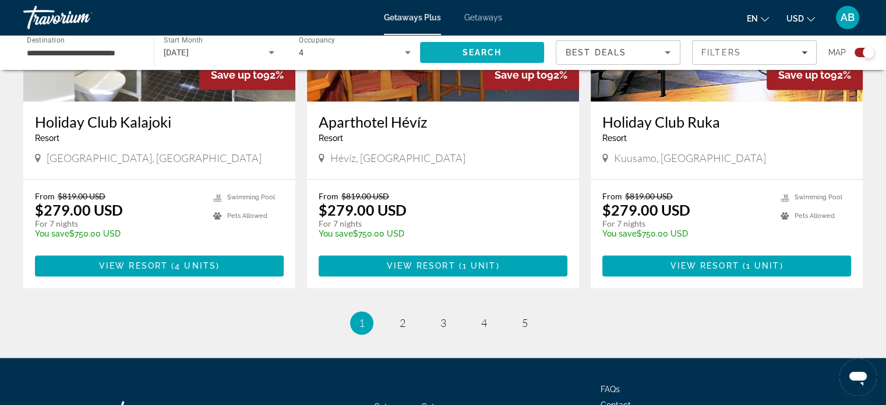
scroll to position [1856, 0]
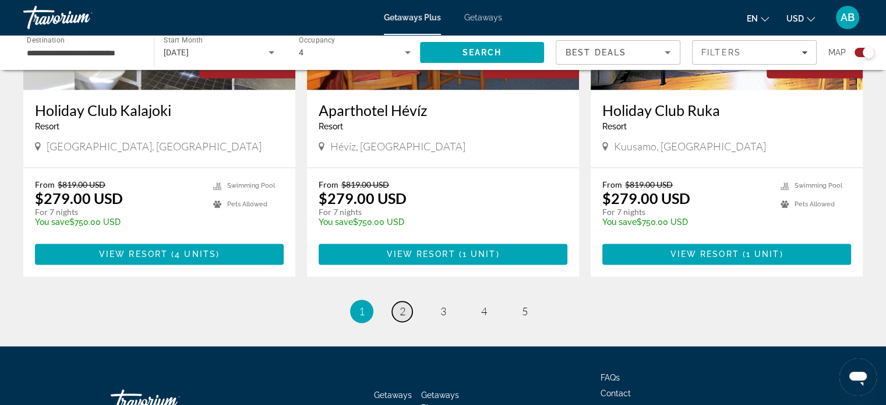
click at [400, 305] on span "2" at bounding box center [402, 311] width 6 height 13
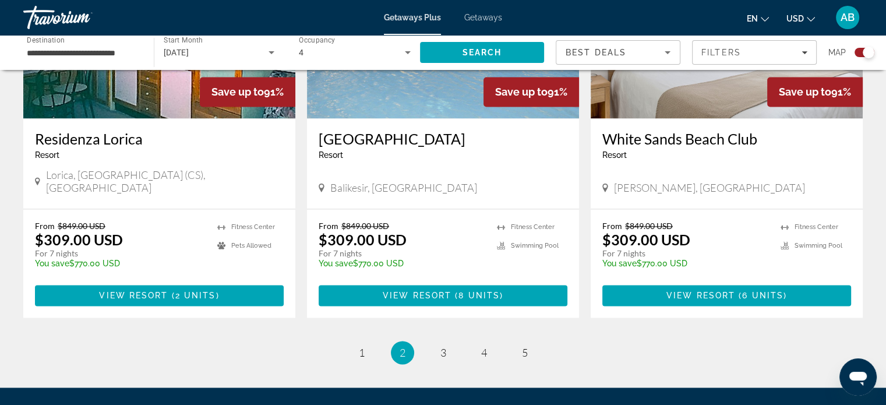
scroll to position [1839, 0]
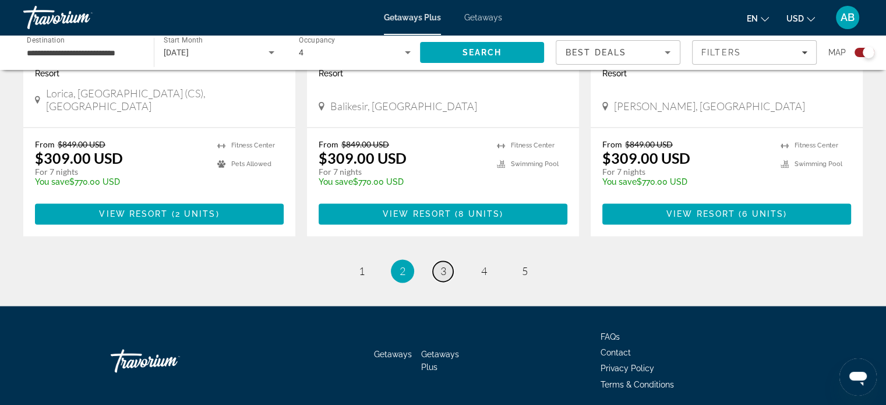
click at [440, 264] on span "3" at bounding box center [443, 270] width 6 height 13
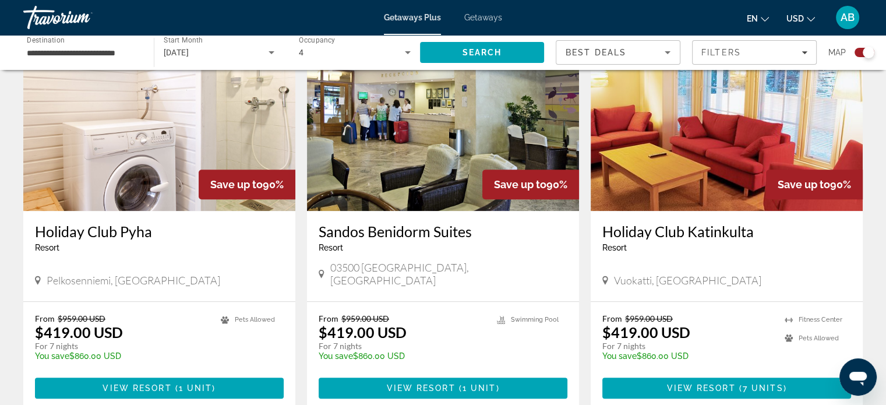
scroll to position [873, 0]
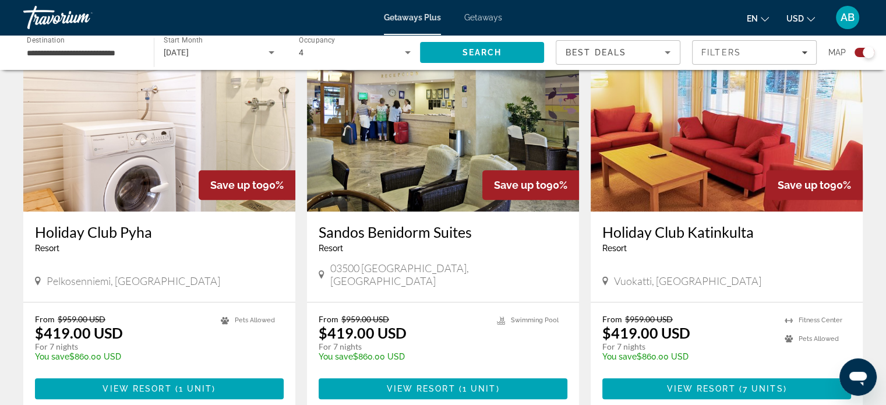
click at [378, 223] on h3 "Sandos Benidorm Suites" at bounding box center [443, 231] width 249 height 17
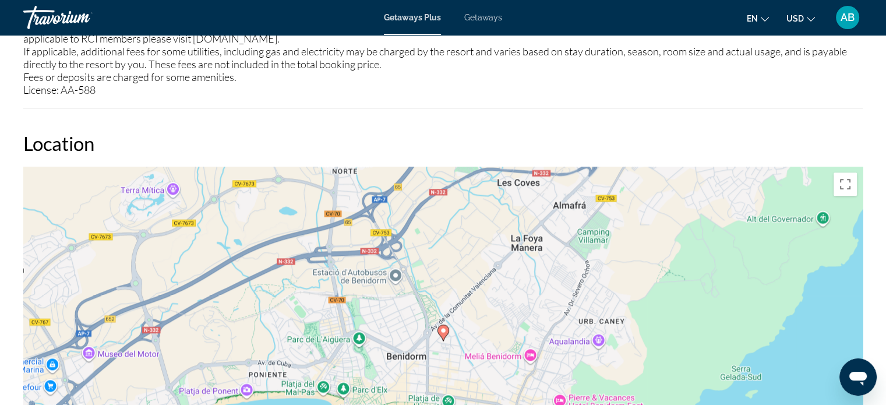
scroll to position [1514, 0]
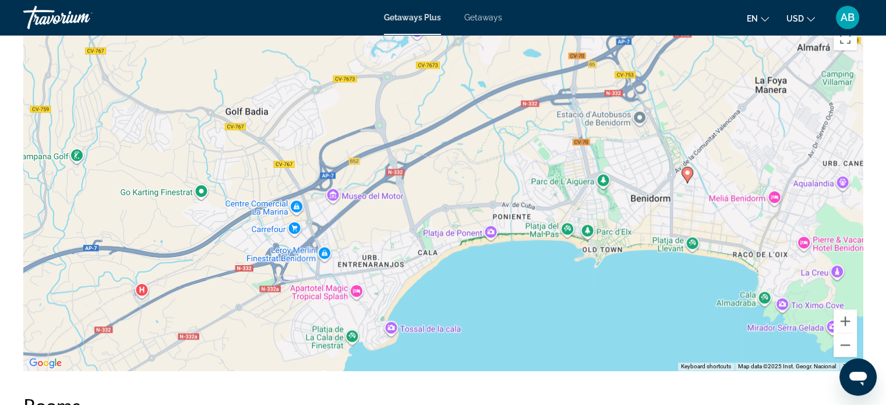
drag, startPoint x: 174, startPoint y: 239, endPoint x: 419, endPoint y: 227, distance: 245.5
click at [419, 227] on div "To activate drag with keyboard, press Alt + Enter. Once in keyboard drag state,…" at bounding box center [442, 195] width 839 height 349
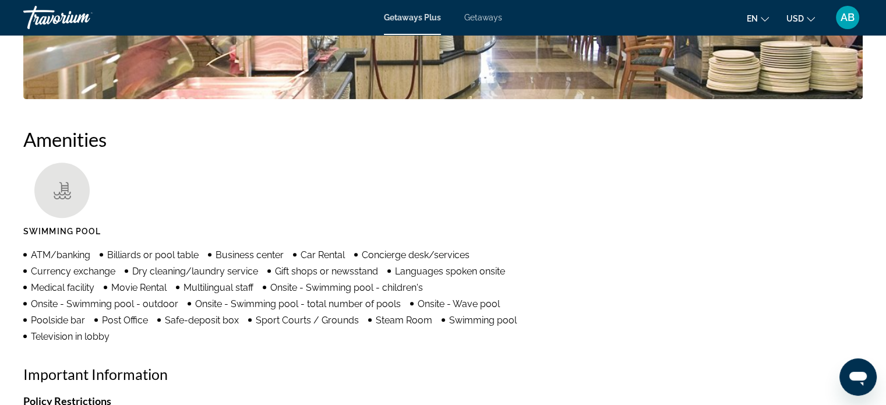
scroll to position [678, 0]
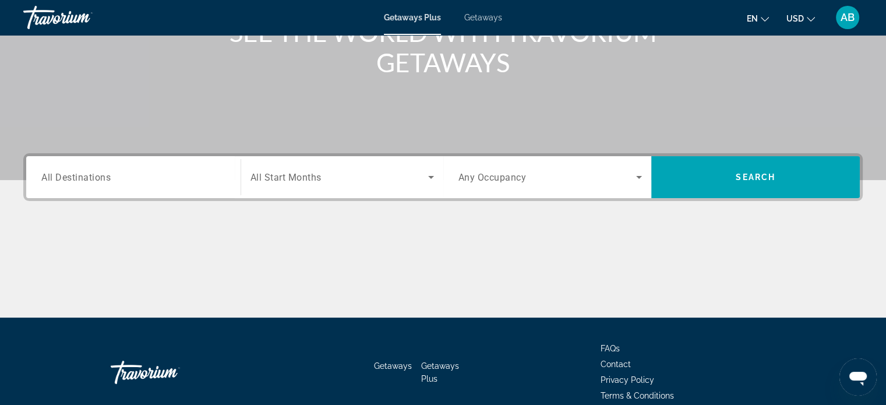
scroll to position [175, 0]
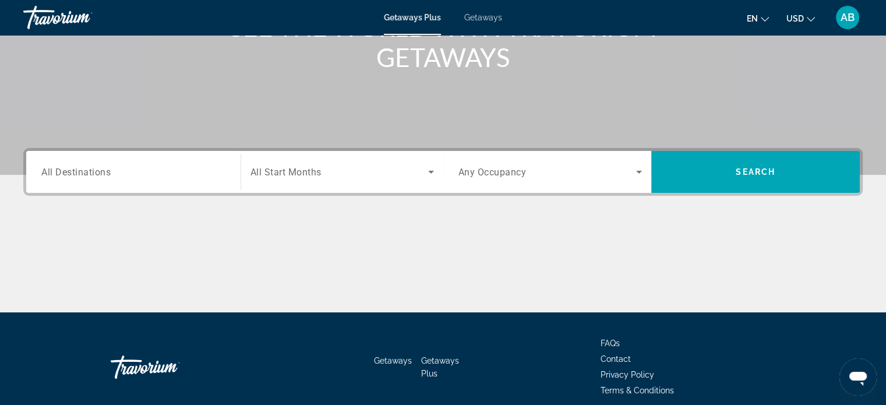
click at [111, 163] on div "Search widget" at bounding box center [133, 171] width 184 height 33
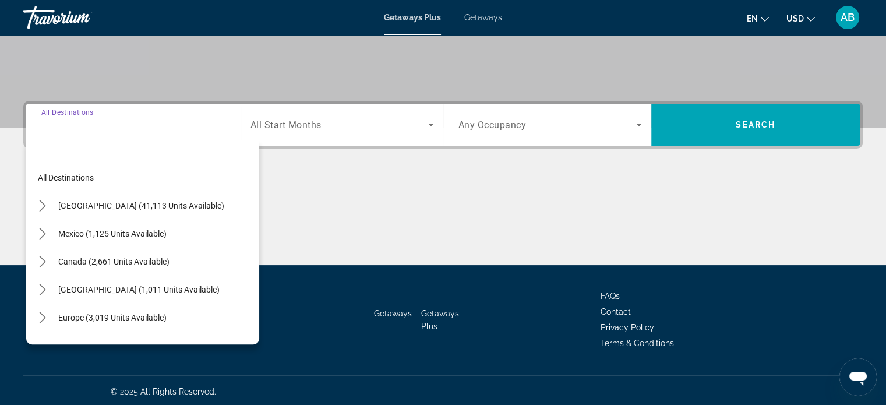
scroll to position [224, 0]
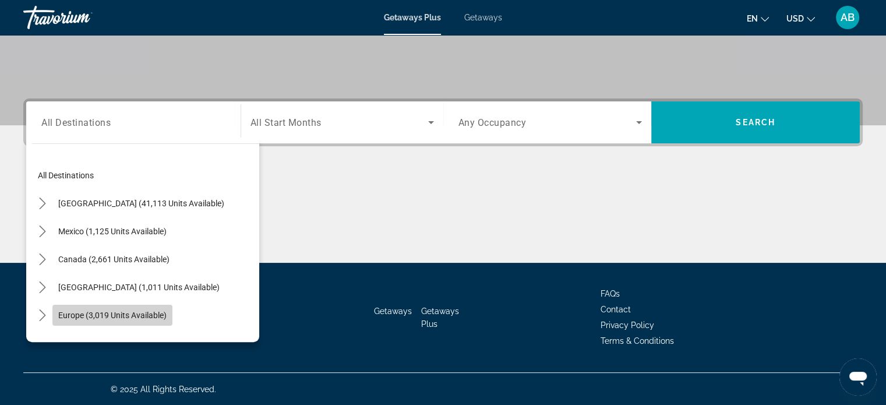
click at [128, 318] on span "Europe (3,019 units available)" at bounding box center [112, 314] width 108 height 9
type input "**********"
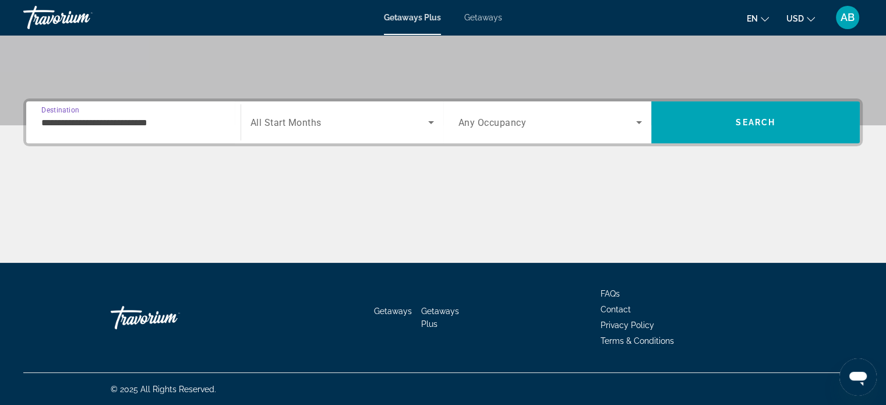
click at [282, 123] on span "All Start Months" at bounding box center [285, 122] width 71 height 11
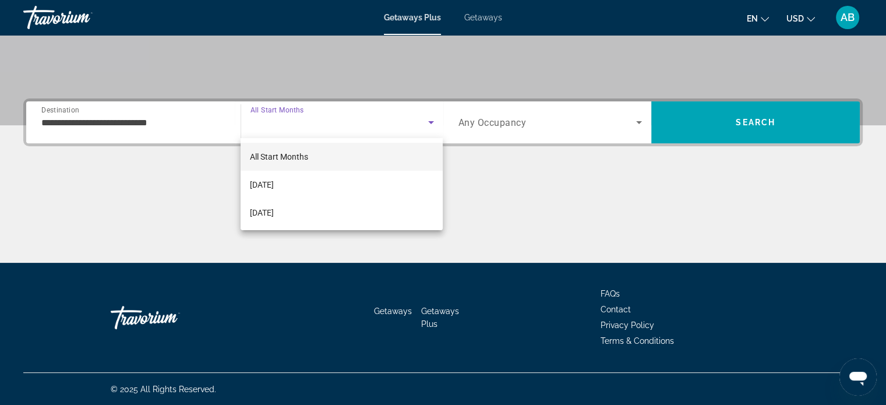
click at [294, 157] on span "All Start Months" at bounding box center [279, 156] width 58 height 9
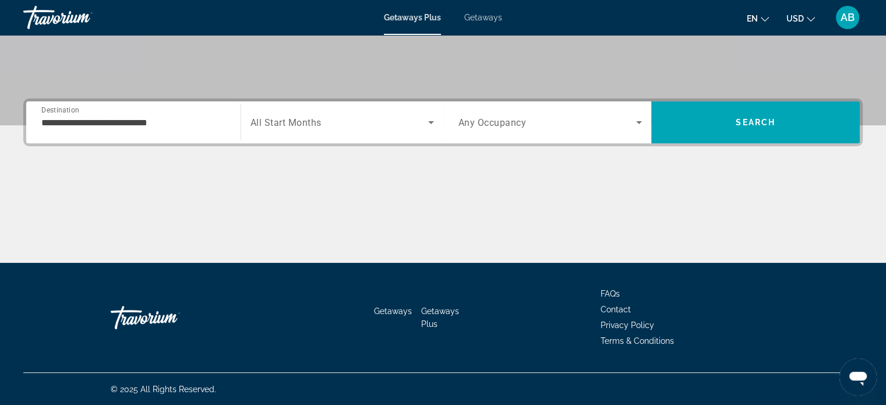
click at [476, 125] on span "Any Occupancy" at bounding box center [492, 122] width 68 height 11
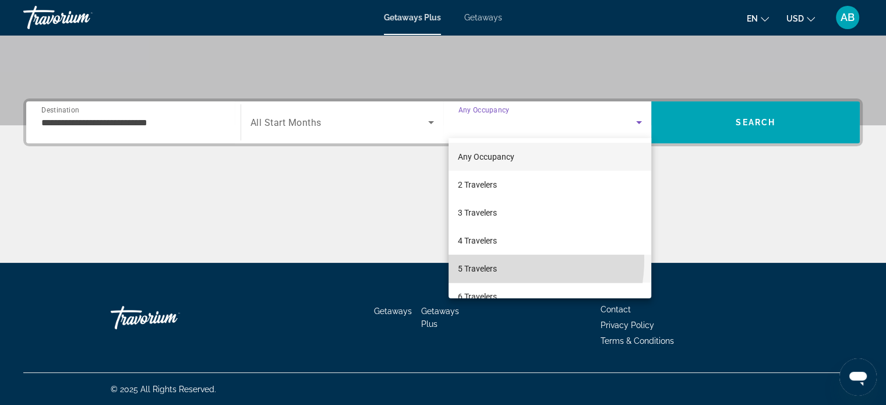
click at [485, 259] on mat-option "5 Travelers" at bounding box center [549, 268] width 203 height 28
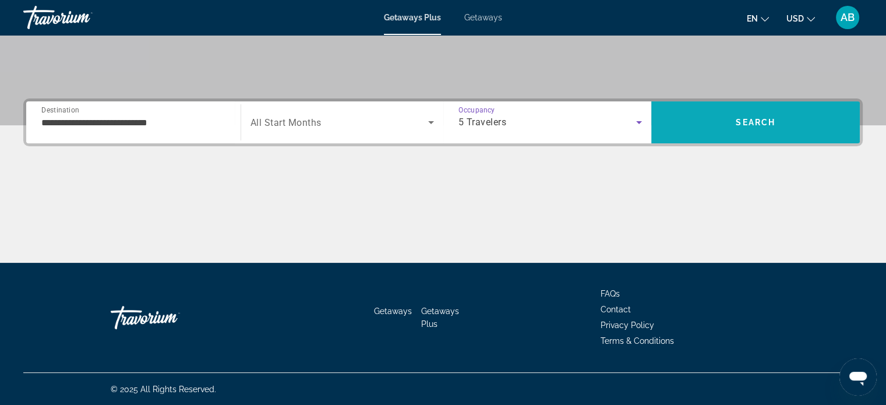
click at [719, 119] on span "Search" at bounding box center [755, 122] width 208 height 28
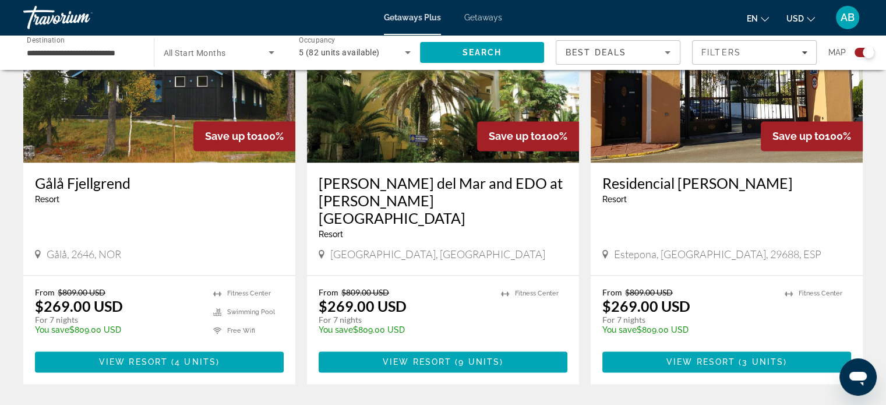
scroll to position [1805, 0]
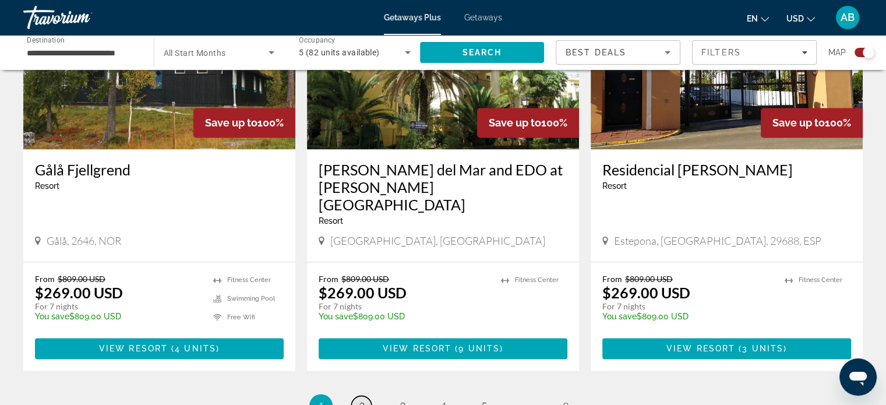
click at [360, 399] on span "2" at bounding box center [362, 405] width 6 height 13
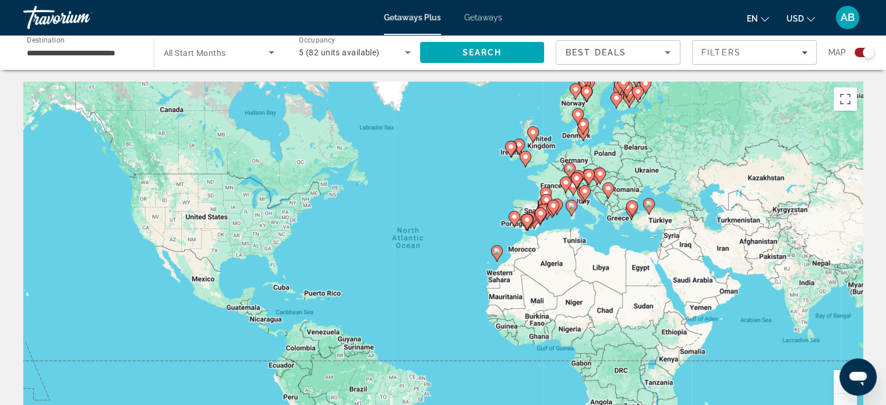
click at [586, 194] on image "Main content" at bounding box center [584, 190] width 7 height 7
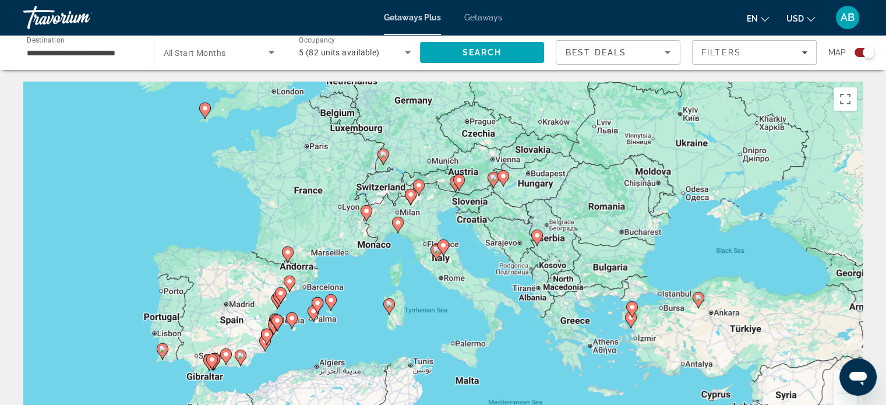
click at [433, 252] on image "Main content" at bounding box center [436, 249] width 7 height 7
type input "**********"
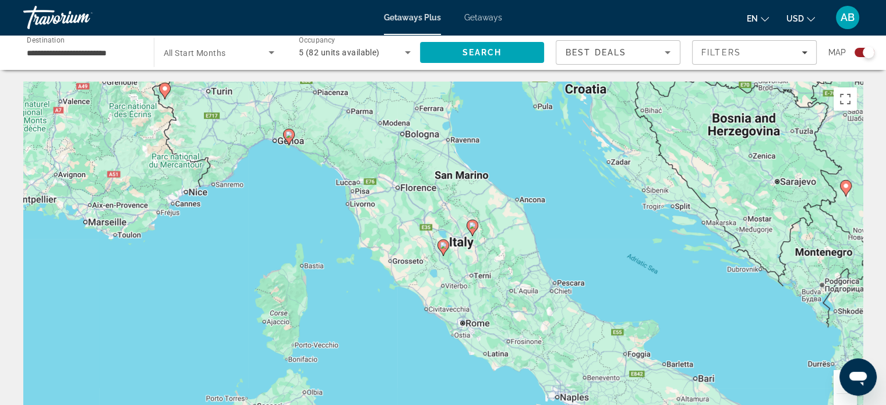
click at [473, 229] on icon "Main content" at bounding box center [471, 227] width 10 height 15
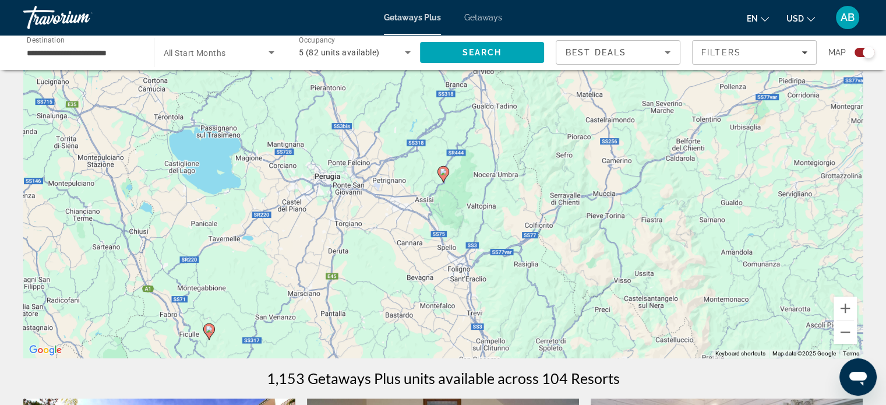
scroll to position [175, 0]
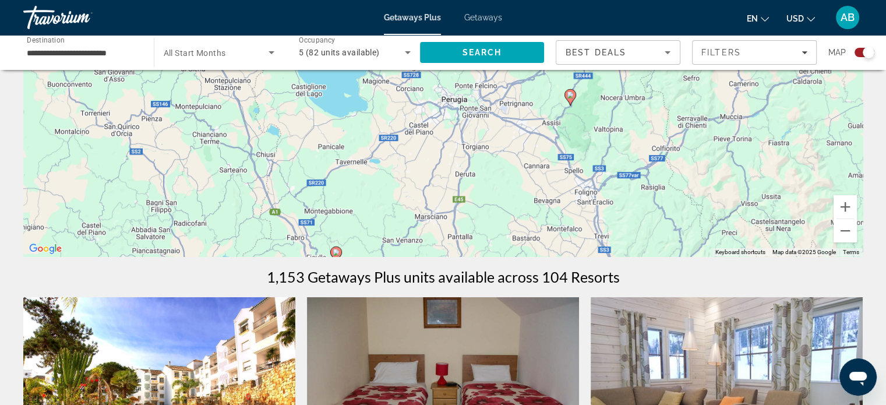
drag, startPoint x: 406, startPoint y: 193, endPoint x: 534, endPoint y: 217, distance: 129.8
click at [534, 217] on div "To activate drag with keyboard, press Alt + Enter. Once in keyboard drag state,…" at bounding box center [442, 81] width 839 height 349
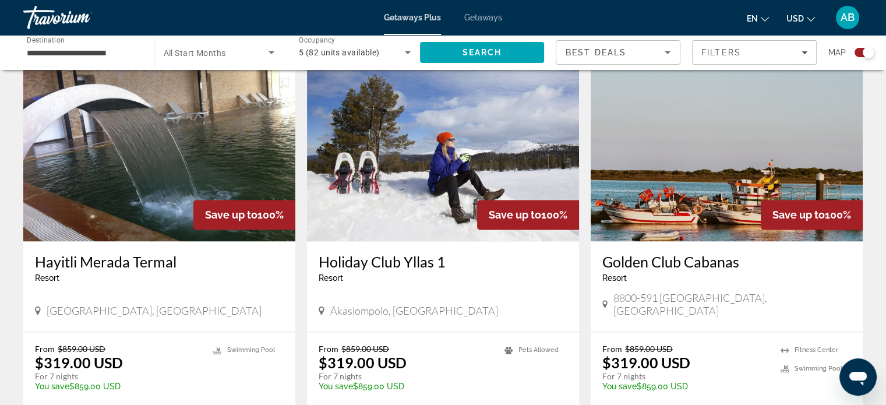
scroll to position [1839, 0]
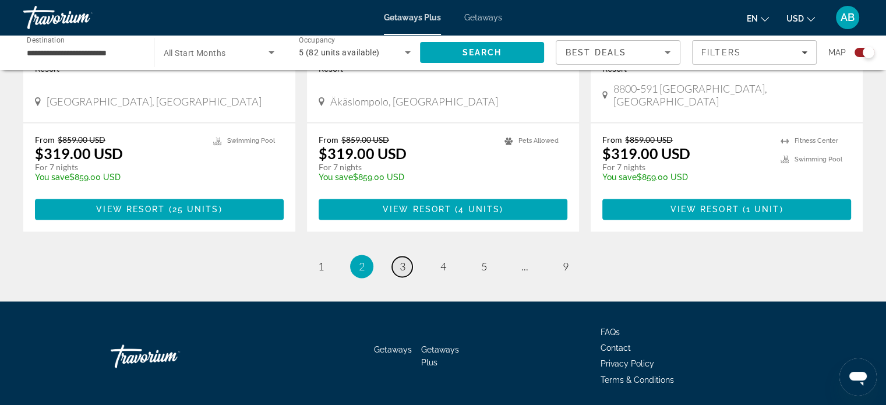
click at [404, 260] on span "3" at bounding box center [402, 266] width 6 height 13
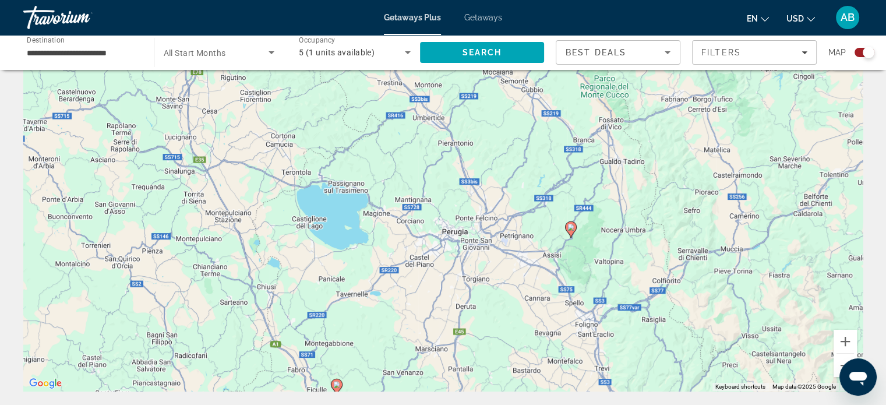
scroll to position [58, 0]
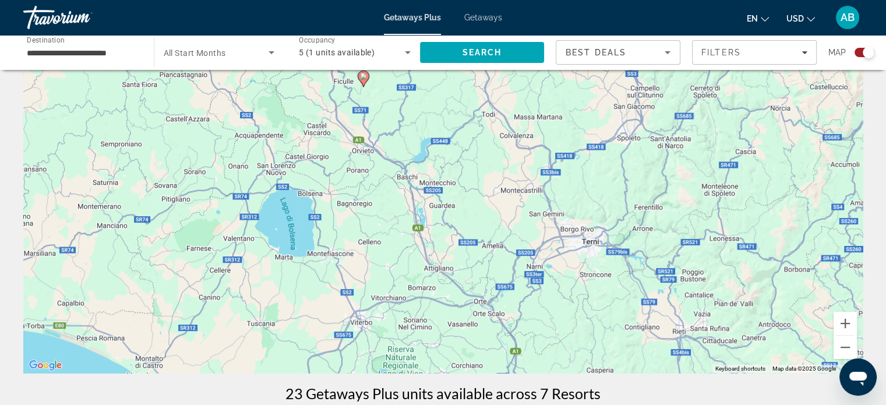
drag, startPoint x: 522, startPoint y: 309, endPoint x: 547, endPoint y: 17, distance: 293.4
click at [547, 17] on div "**********" at bounding box center [443, 144] width 886 height 405
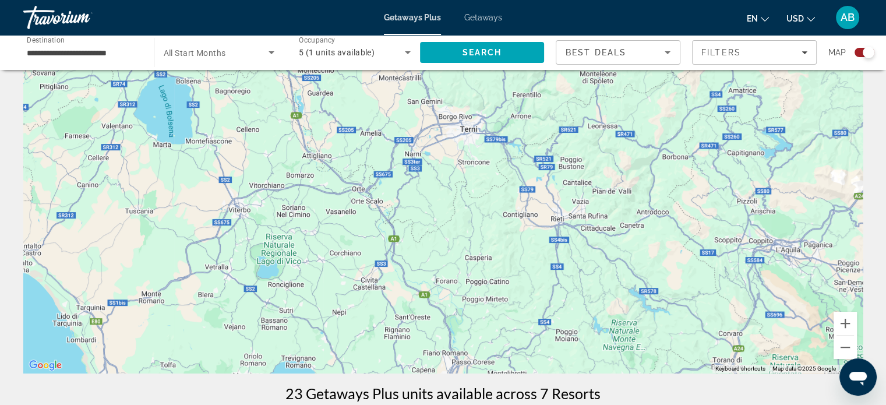
drag, startPoint x: 607, startPoint y: 292, endPoint x: 480, endPoint y: 178, distance: 170.3
click at [480, 178] on div "To activate drag with keyboard, press Alt + Enter. Once in keyboard drag state,…" at bounding box center [442, 197] width 839 height 349
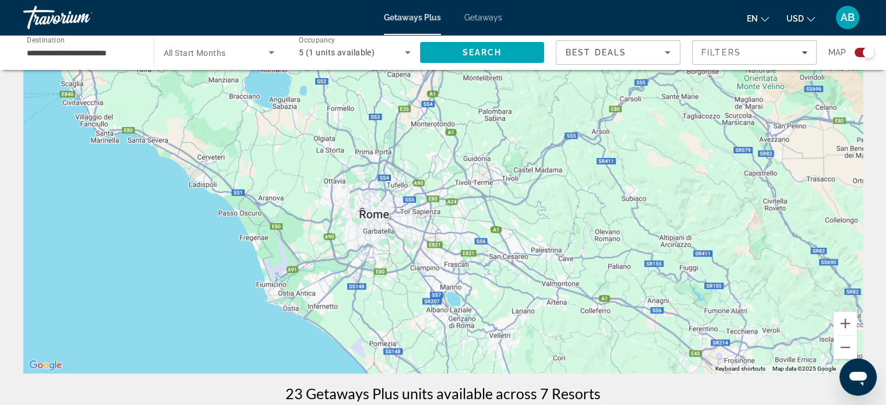
drag, startPoint x: 511, startPoint y: 296, endPoint x: 487, endPoint y: -2, distance: 299.1
click at [487, 0] on html "**********" at bounding box center [443, 144] width 886 height 405
click at [380, 244] on div "Main content" at bounding box center [442, 197] width 839 height 349
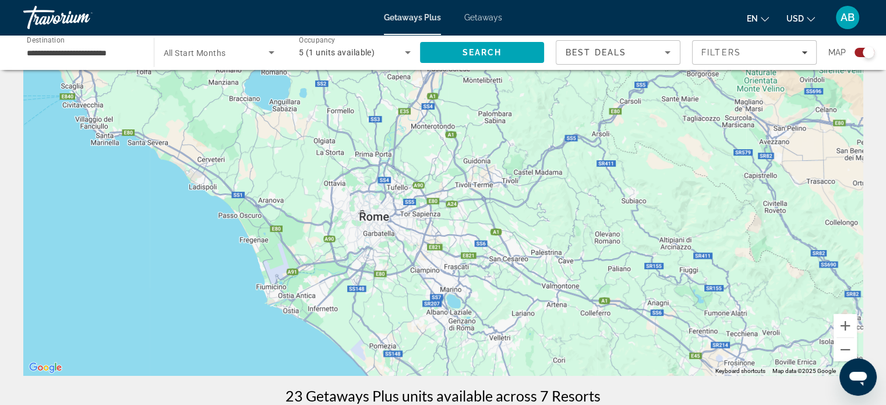
scroll to position [0, 0]
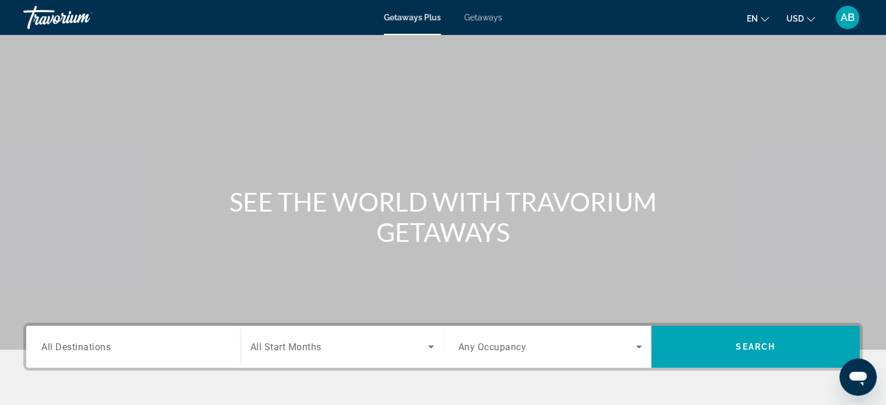
drag, startPoint x: 47, startPoint y: 41, endPoint x: 95, endPoint y: 41, distance: 48.3
click at [47, 41] on div "Main content" at bounding box center [443, 174] width 886 height 349
click at [476, 17] on span "Getaways" at bounding box center [483, 17] width 38 height 9
